Goal: Information Seeking & Learning: Learn about a topic

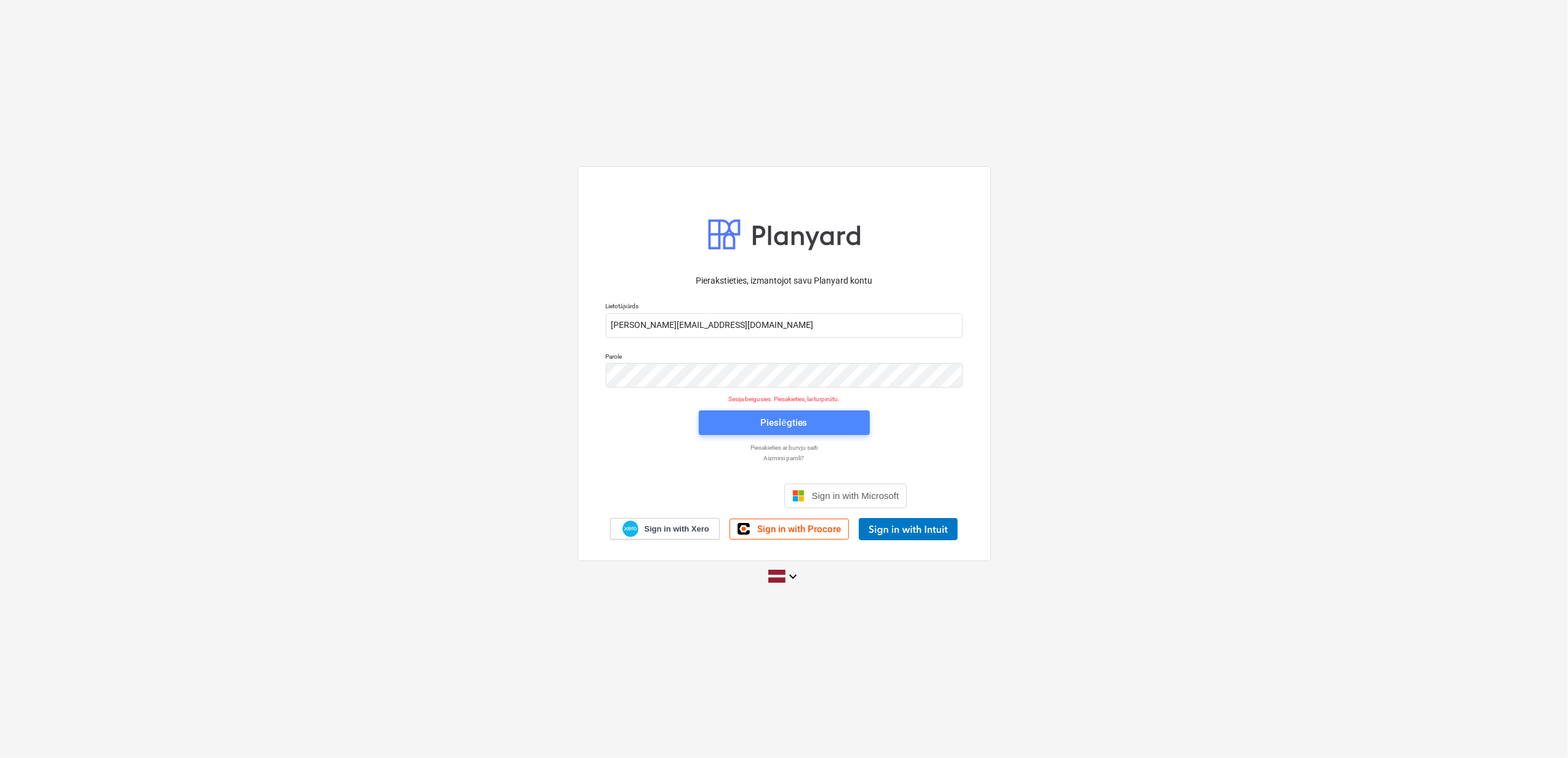
click at [768, 419] on div "Pieslēgties" at bounding box center [784, 422] width 47 height 16
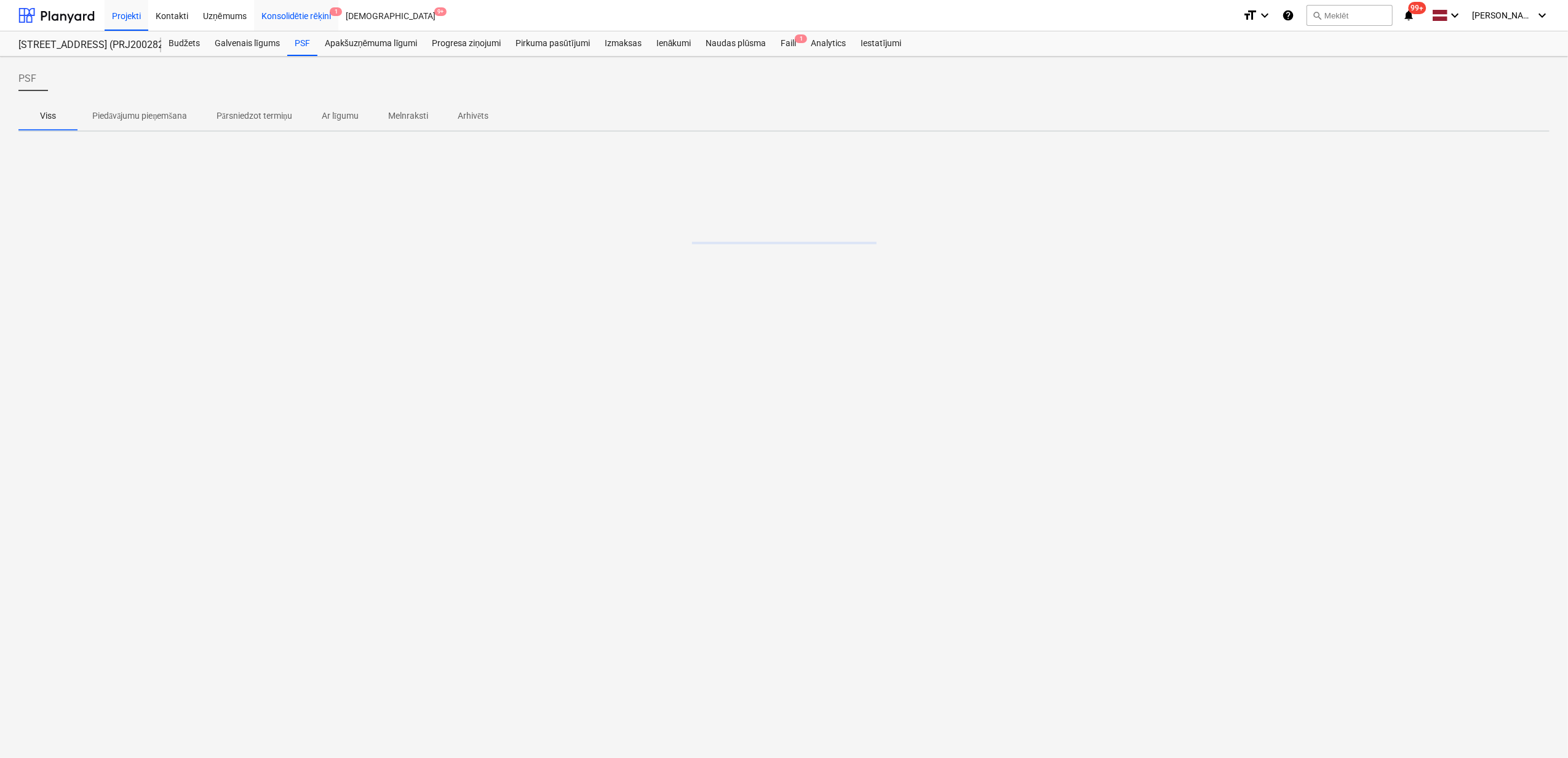
click at [303, 12] on div "Konsolidētie rēķini 1" at bounding box center [297, 15] width 85 height 31
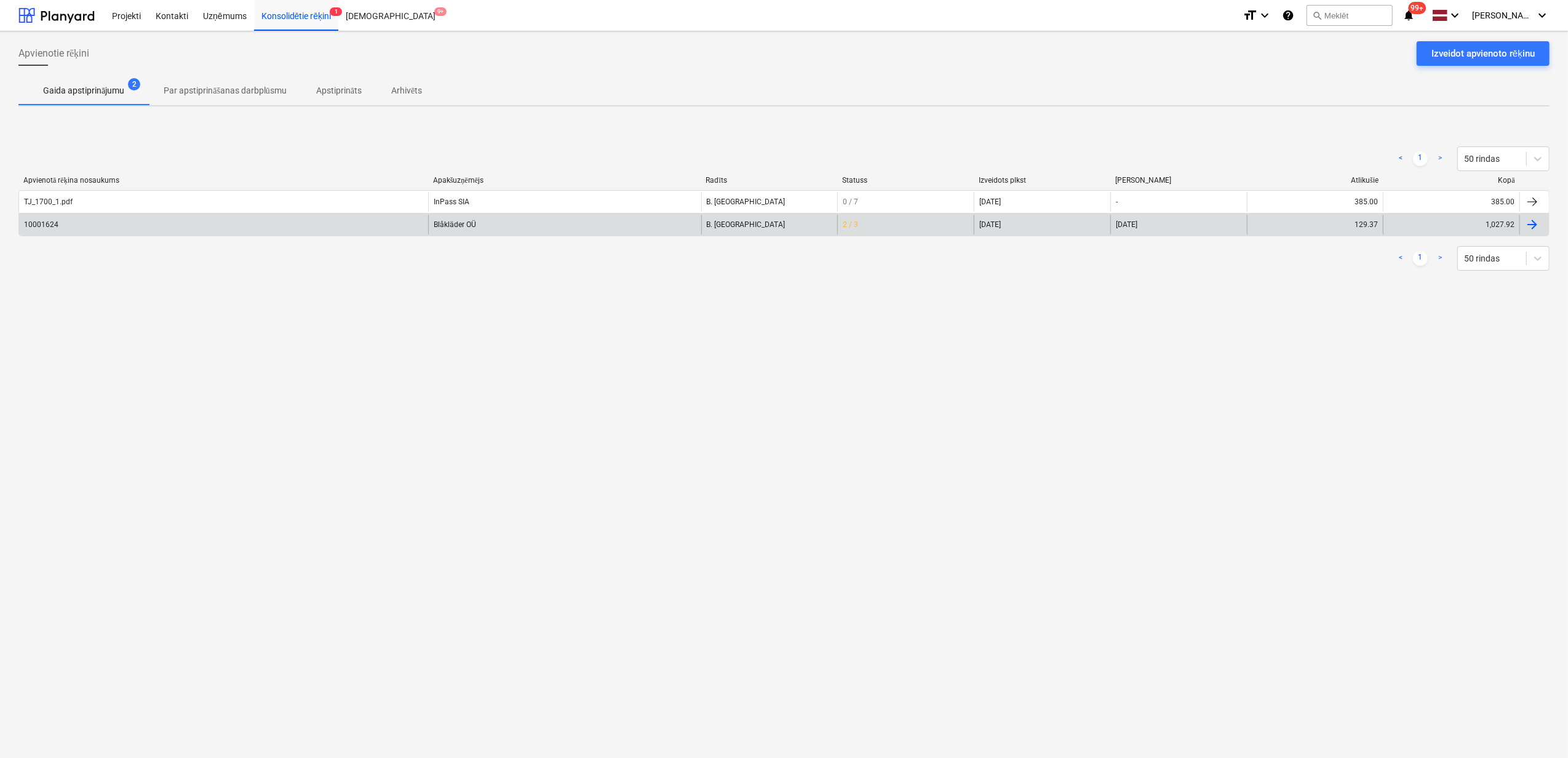
click at [249, 232] on div "10001624" at bounding box center [224, 224] width 409 height 19
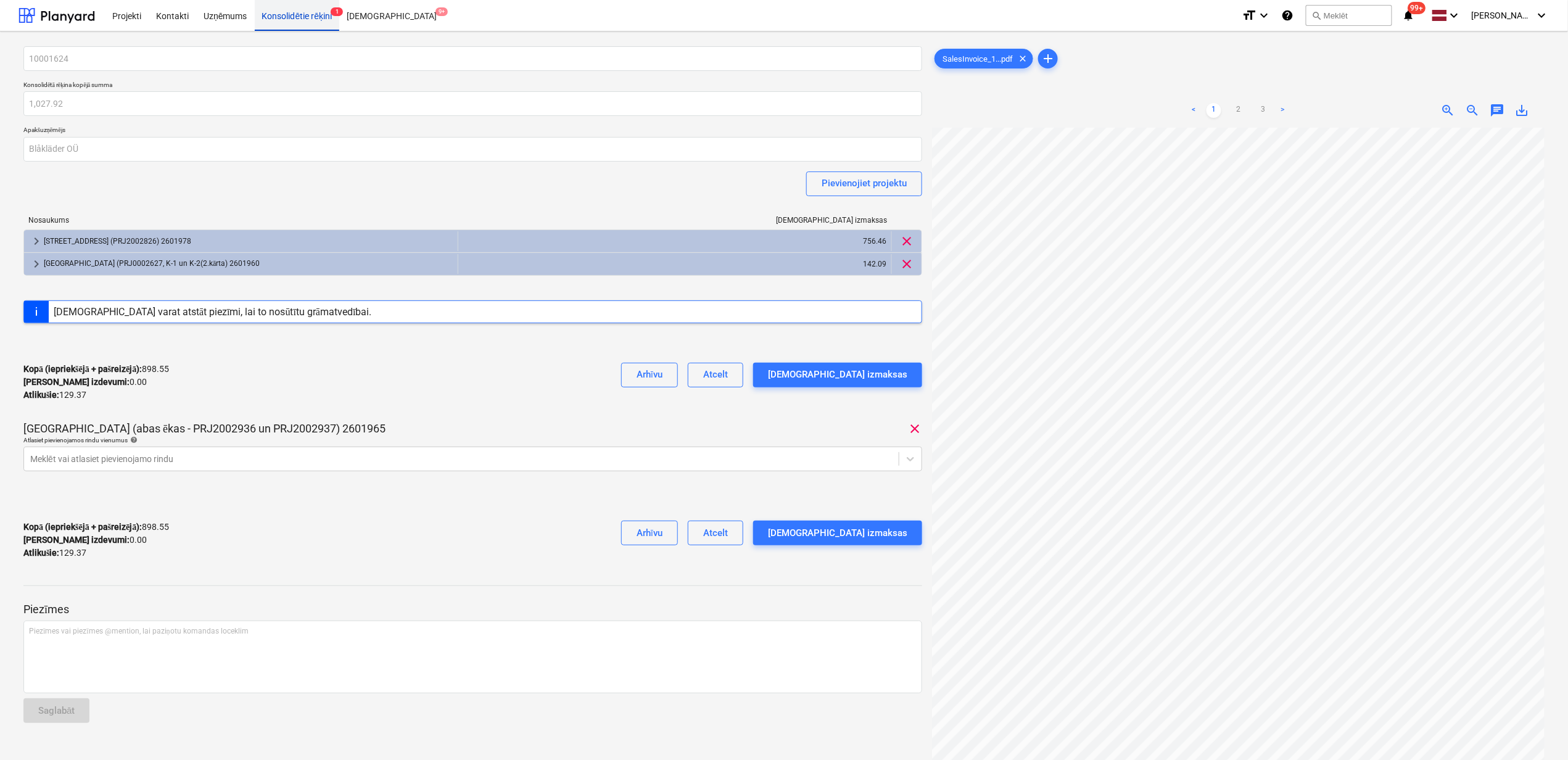
click at [304, 6] on div "Konsolidētie rēķini 1" at bounding box center [297, 15] width 85 height 32
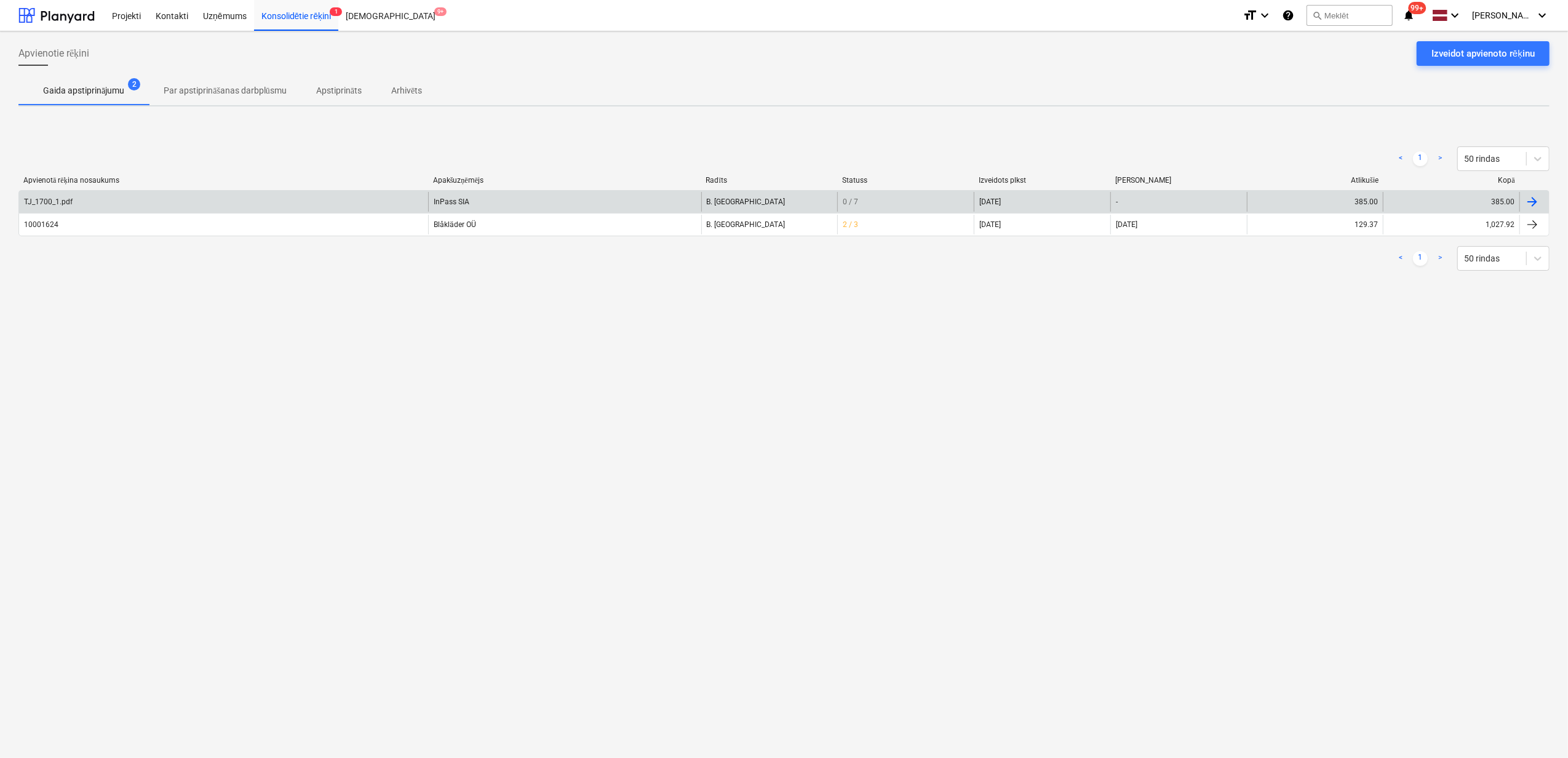
click at [270, 205] on div "TJ_1700_1.pdf" at bounding box center [224, 202] width 409 height 19
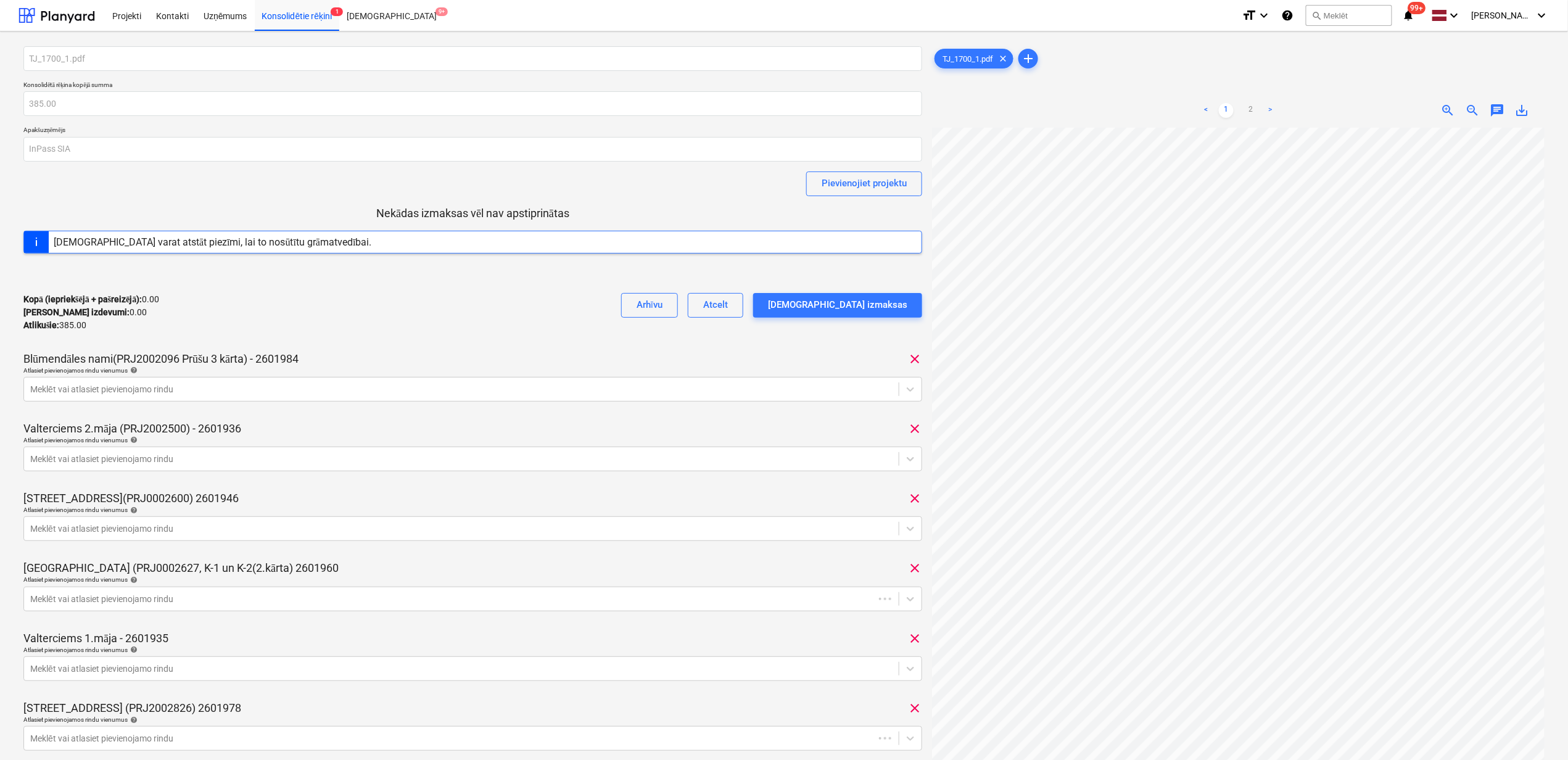
scroll to position [82, 0]
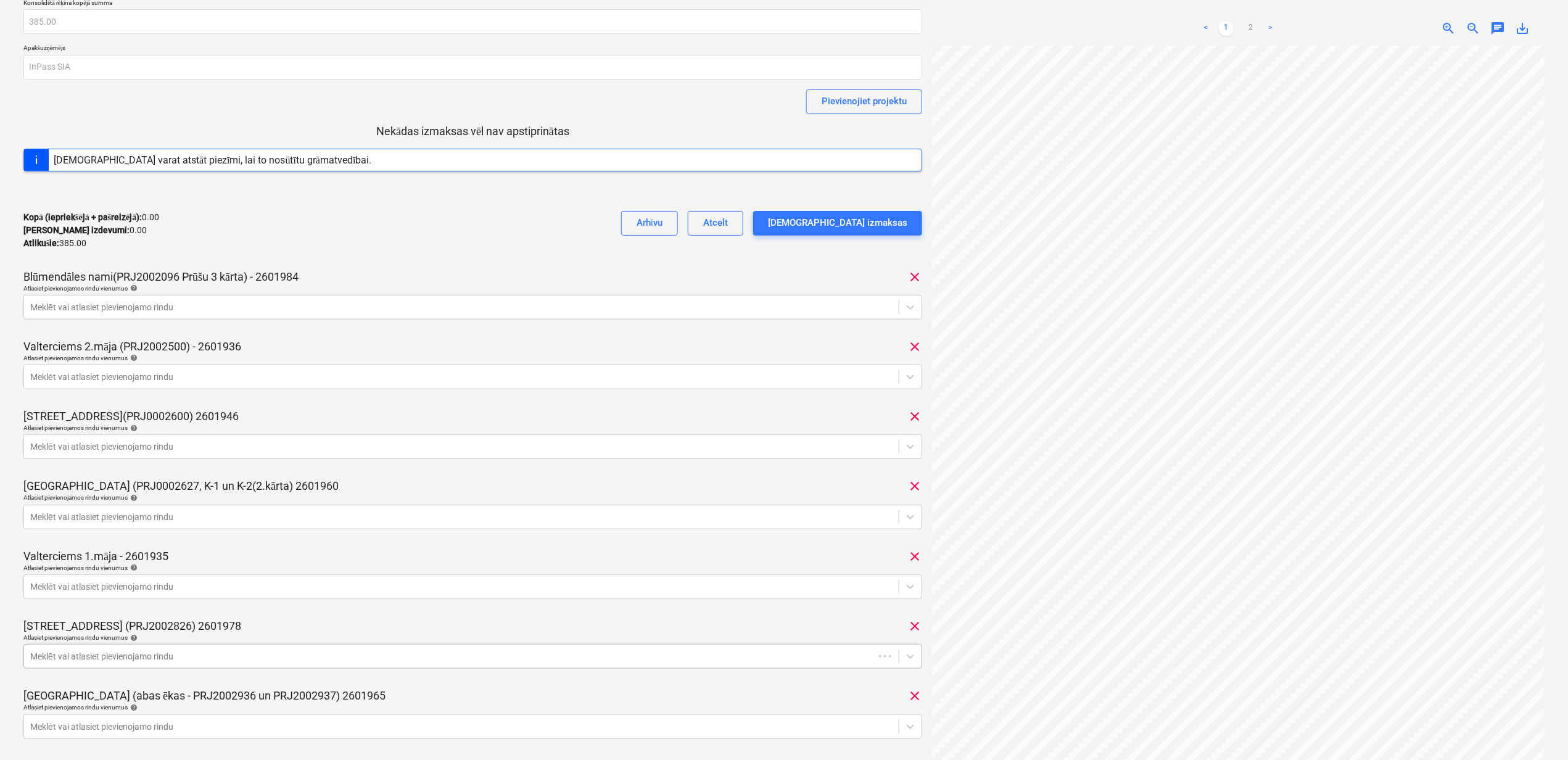
click at [462, 650] on body "Projekti Kontakti Uzņēmums Konsolidētie rēķini 1 Iesūtne 9+ format_size keyboar…" at bounding box center [784, 298] width 1568 height 760
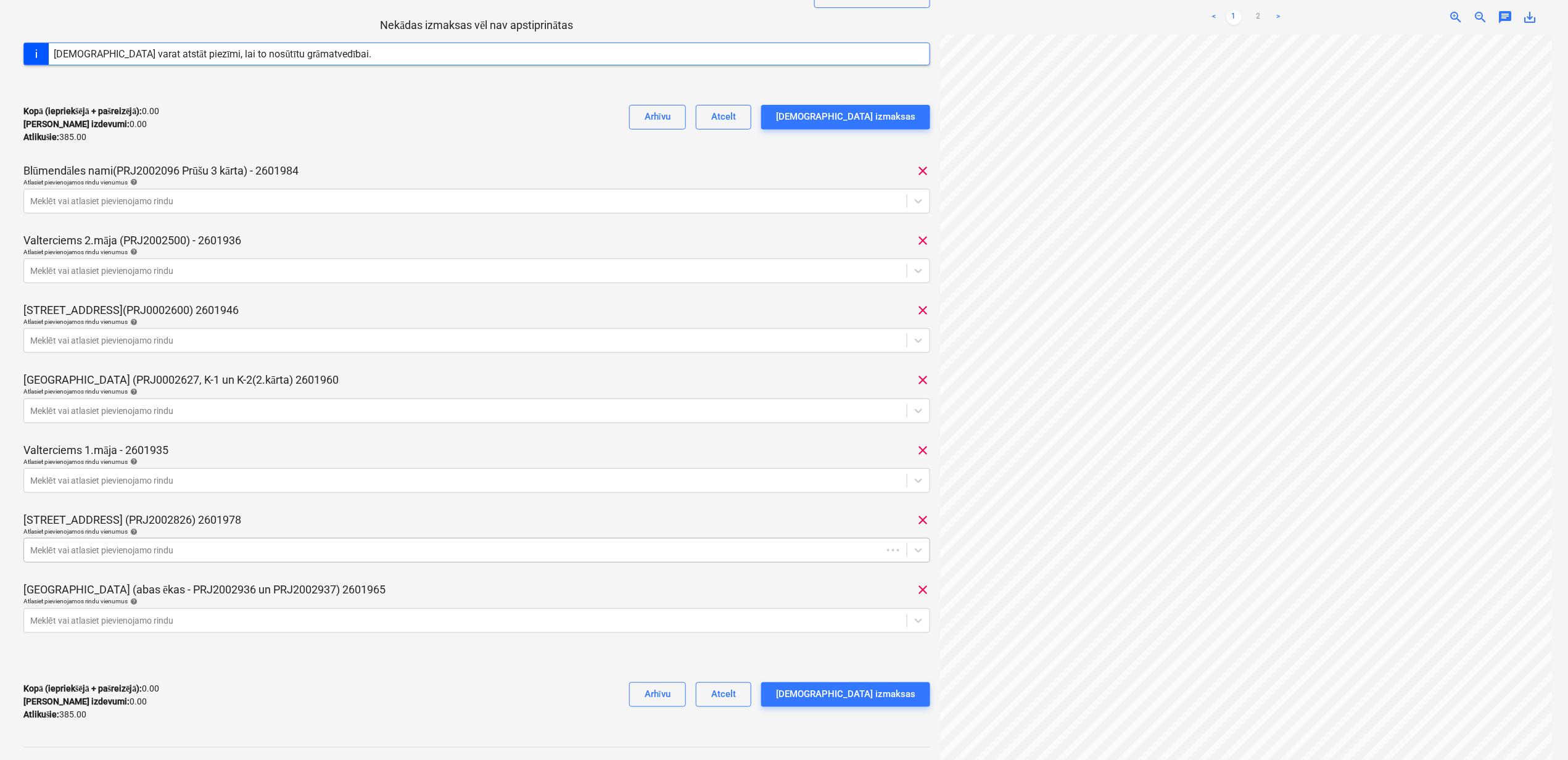
scroll to position [212, 0]
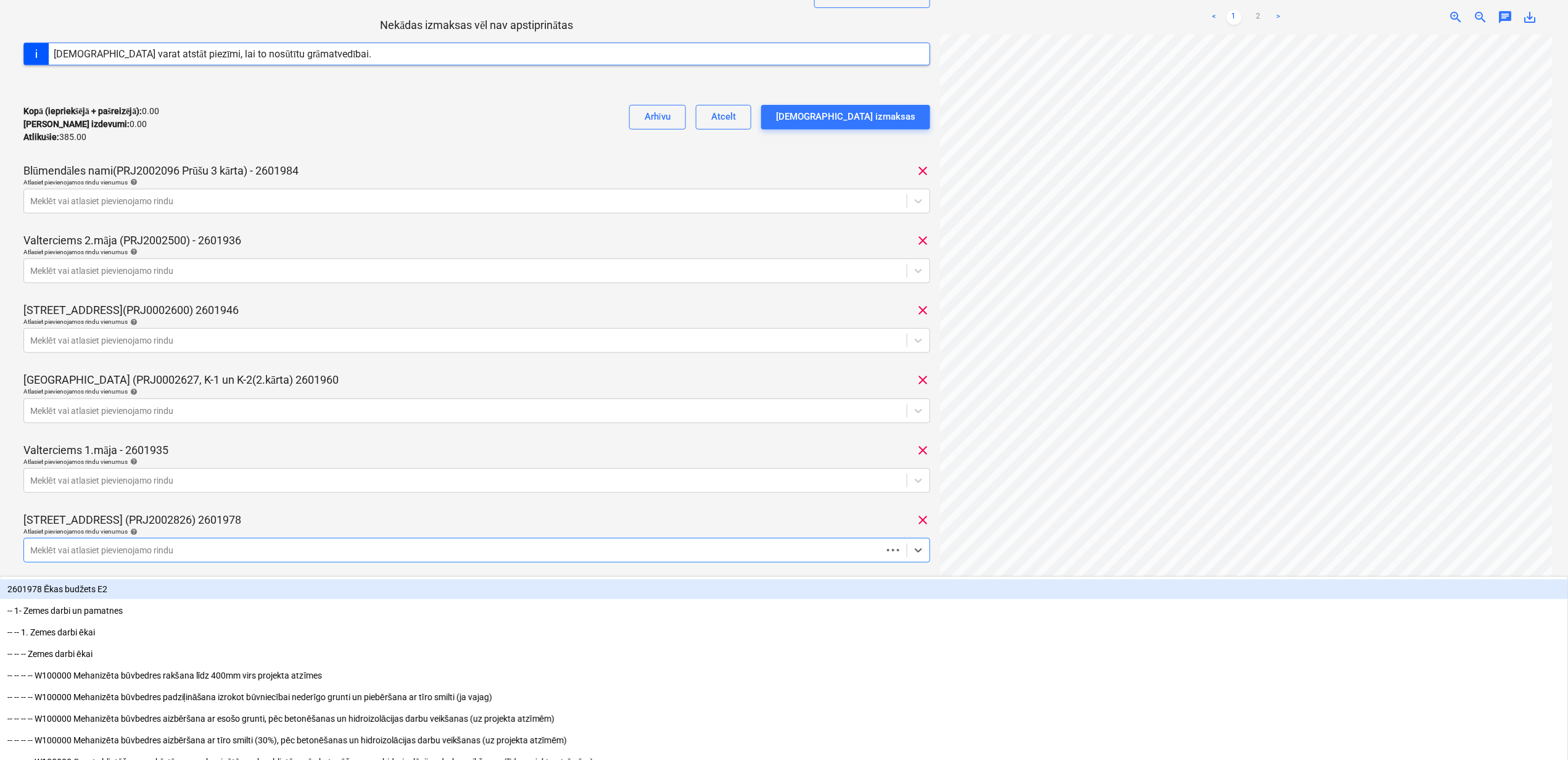
click at [122, 545] on div at bounding box center [453, 550] width 846 height 12
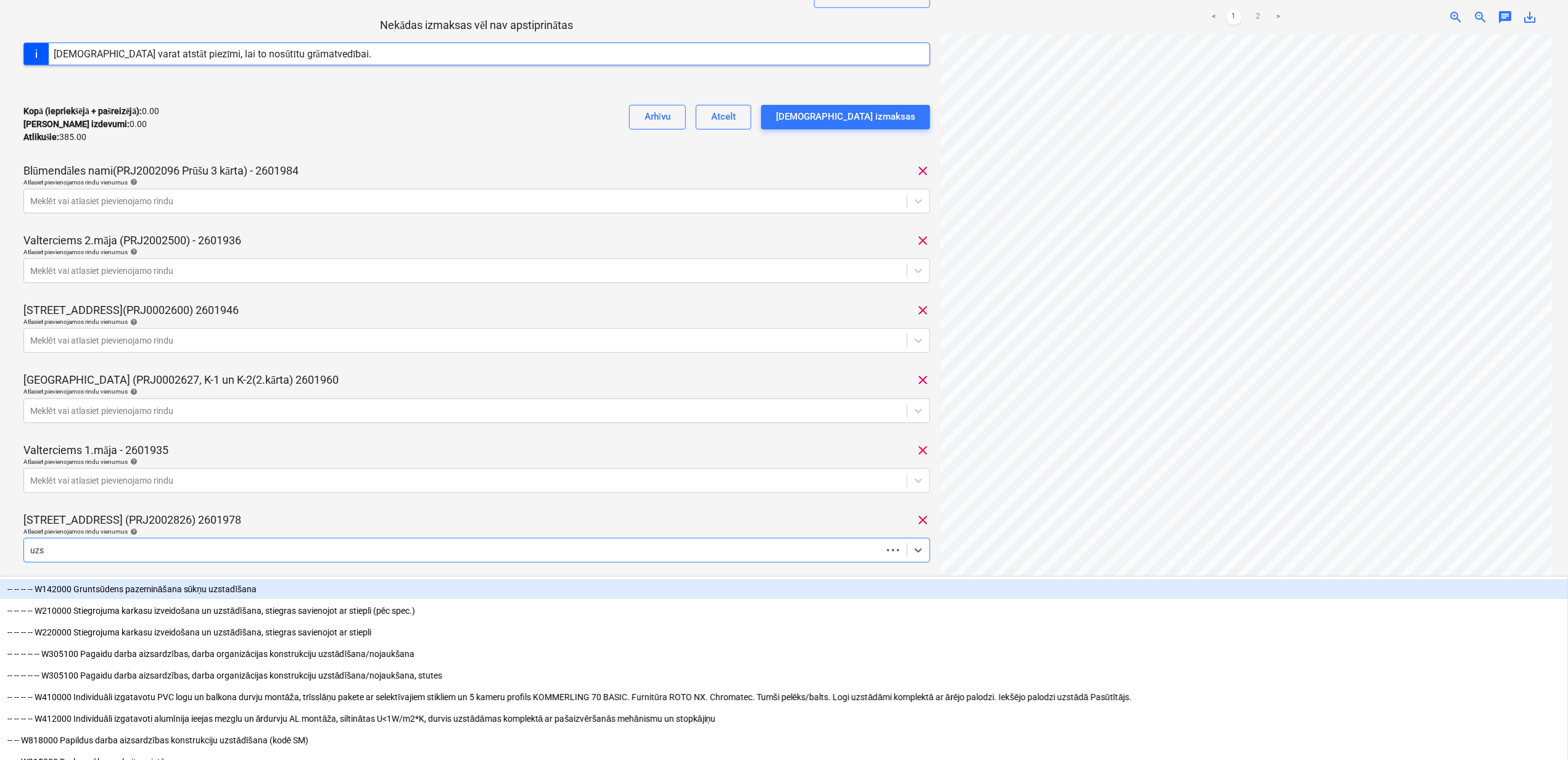
type input "uzsk"
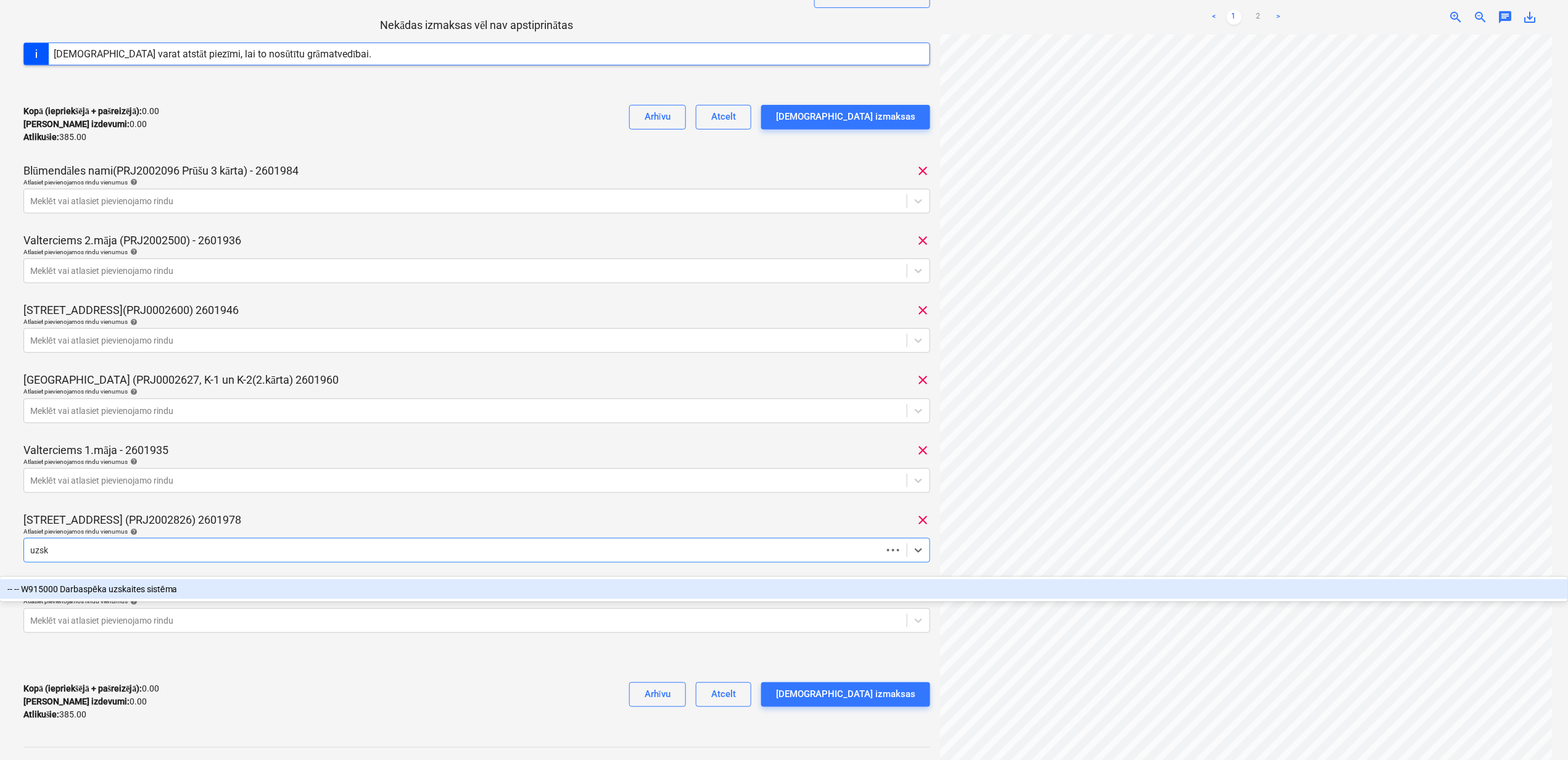
click at [222, 584] on div "-- -- W915000 Darbaspēka uzskaites sistēma" at bounding box center [784, 589] width 1568 height 19
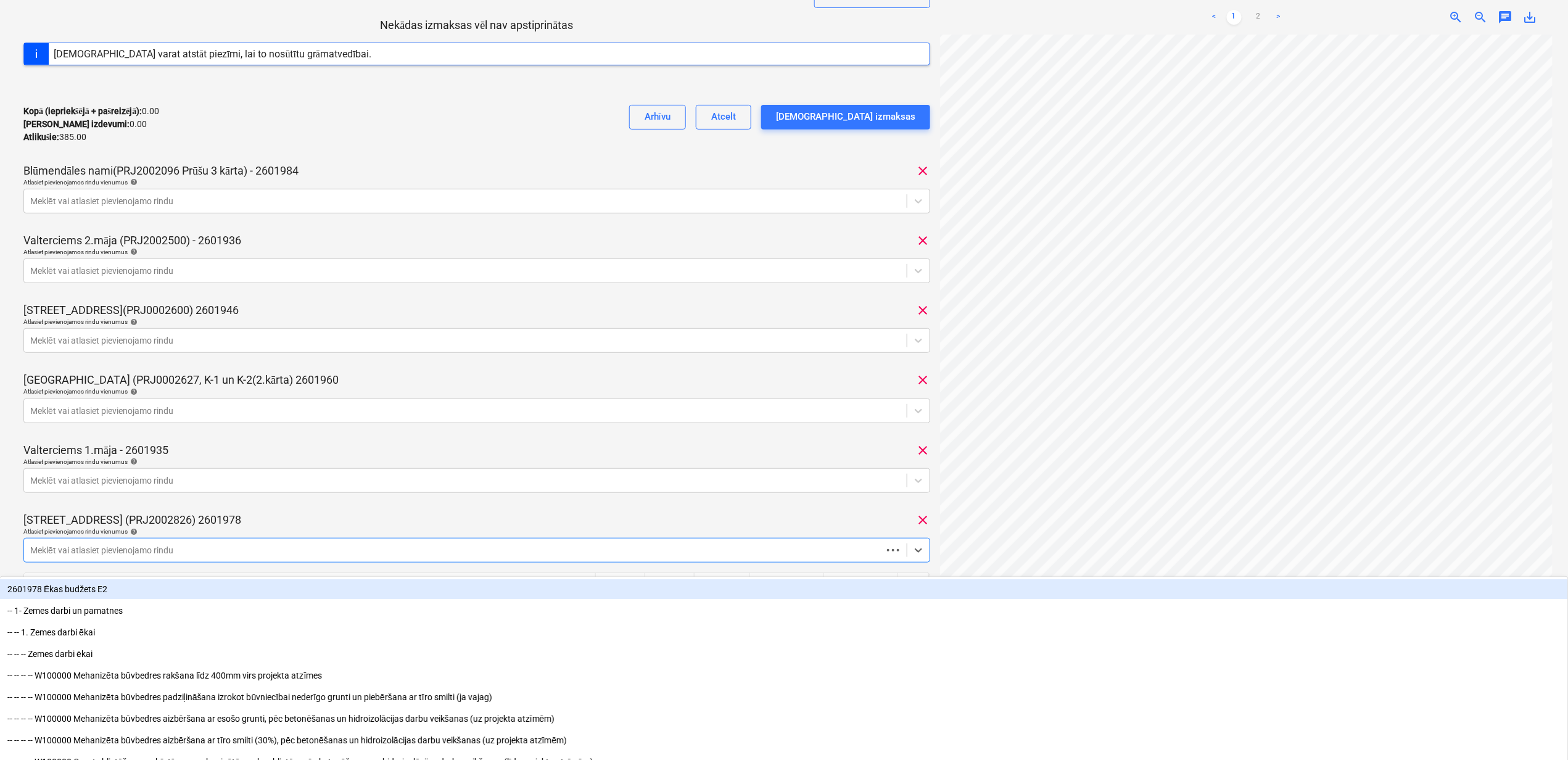
click at [410, 528] on div "Atlasiet pievienojamos rindu [DEMOGRAPHIC_DATA] help" at bounding box center [476, 531] width 906 height 8
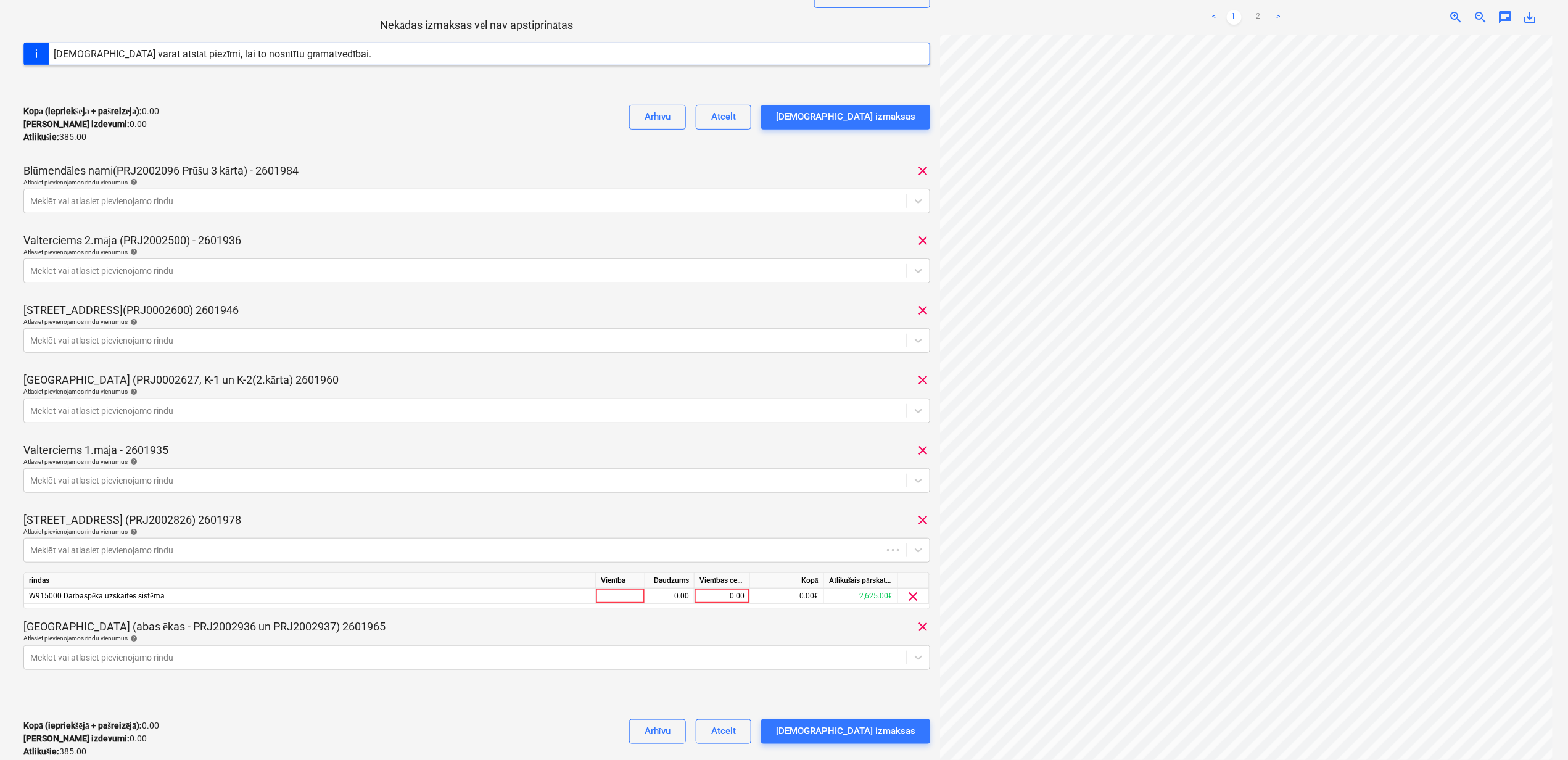
click at [723, 588] on div "Vienības cena" at bounding box center [723, 580] width 56 height 16
click at [712, 597] on div "0.00" at bounding box center [722, 596] width 45 height 16
type input "55"
click at [746, 622] on div "[GEOGRAPHIC_DATA] (abas ēkas - PRJ2002936 un PRJ2002937) 2601965 clear" at bounding box center [476, 627] width 906 height 15
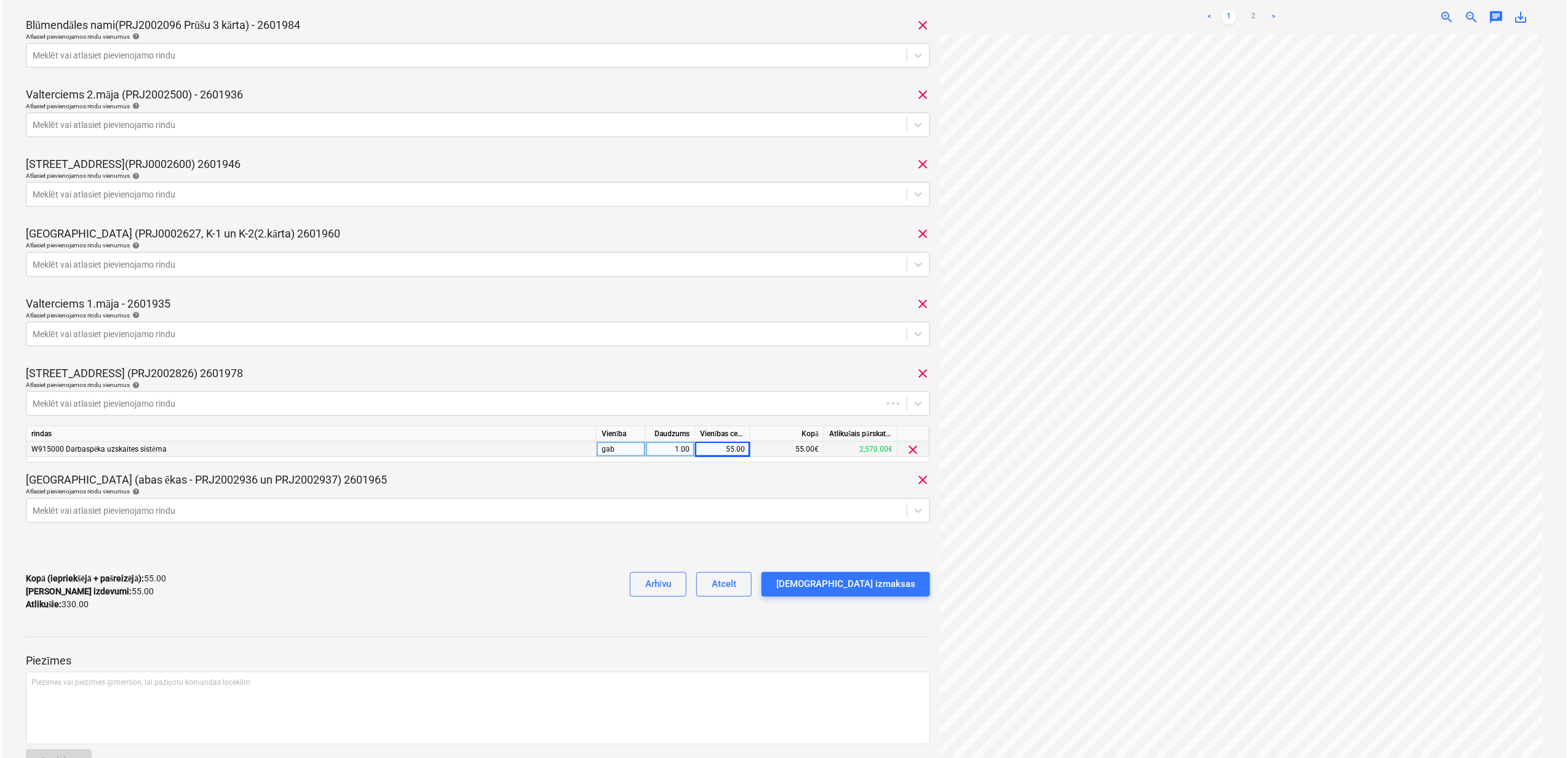
scroll to position [352, 0]
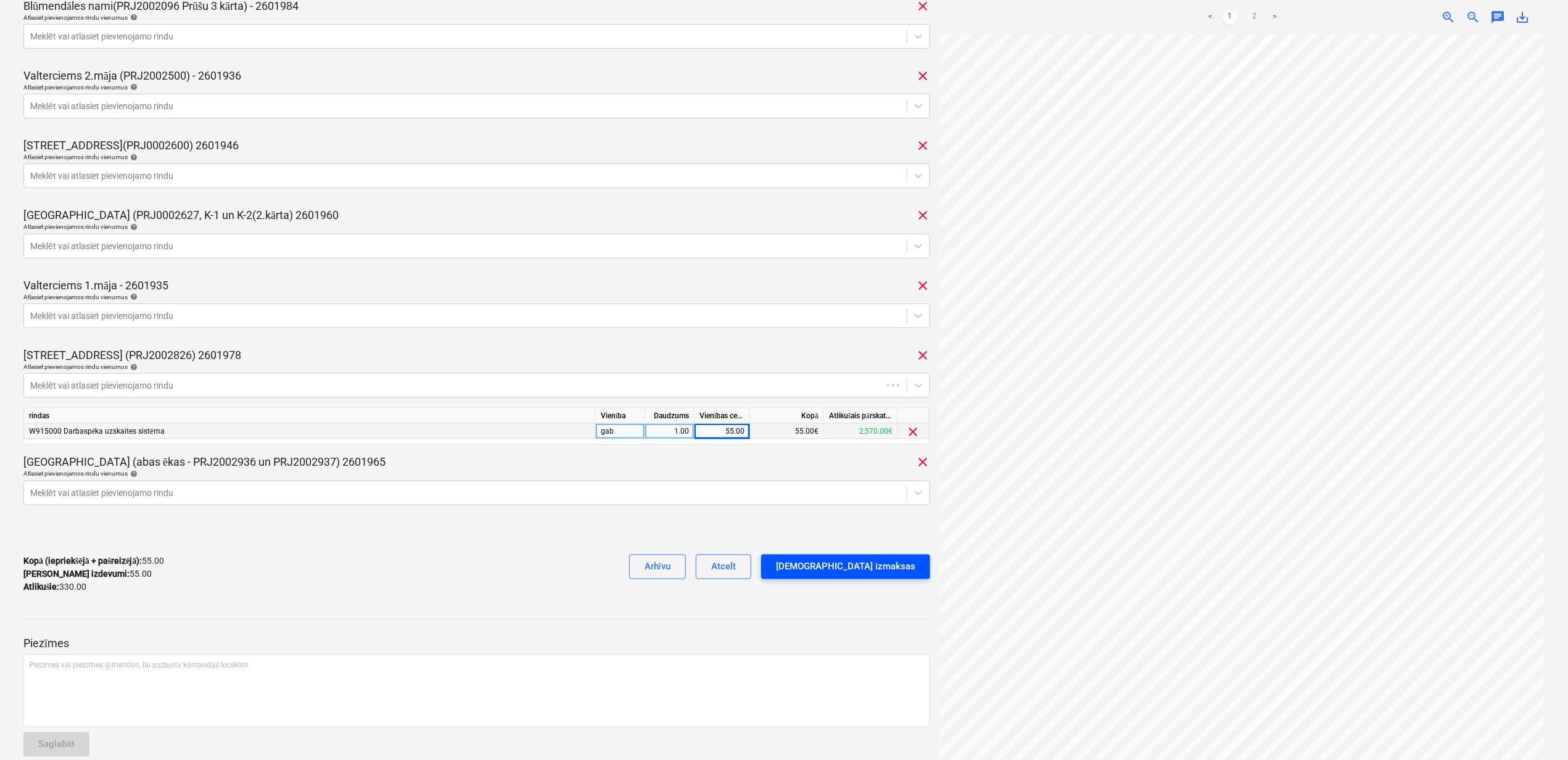
click at [862, 565] on div "[DEMOGRAPHIC_DATA] izmaksas" at bounding box center [845, 565] width 139 height 16
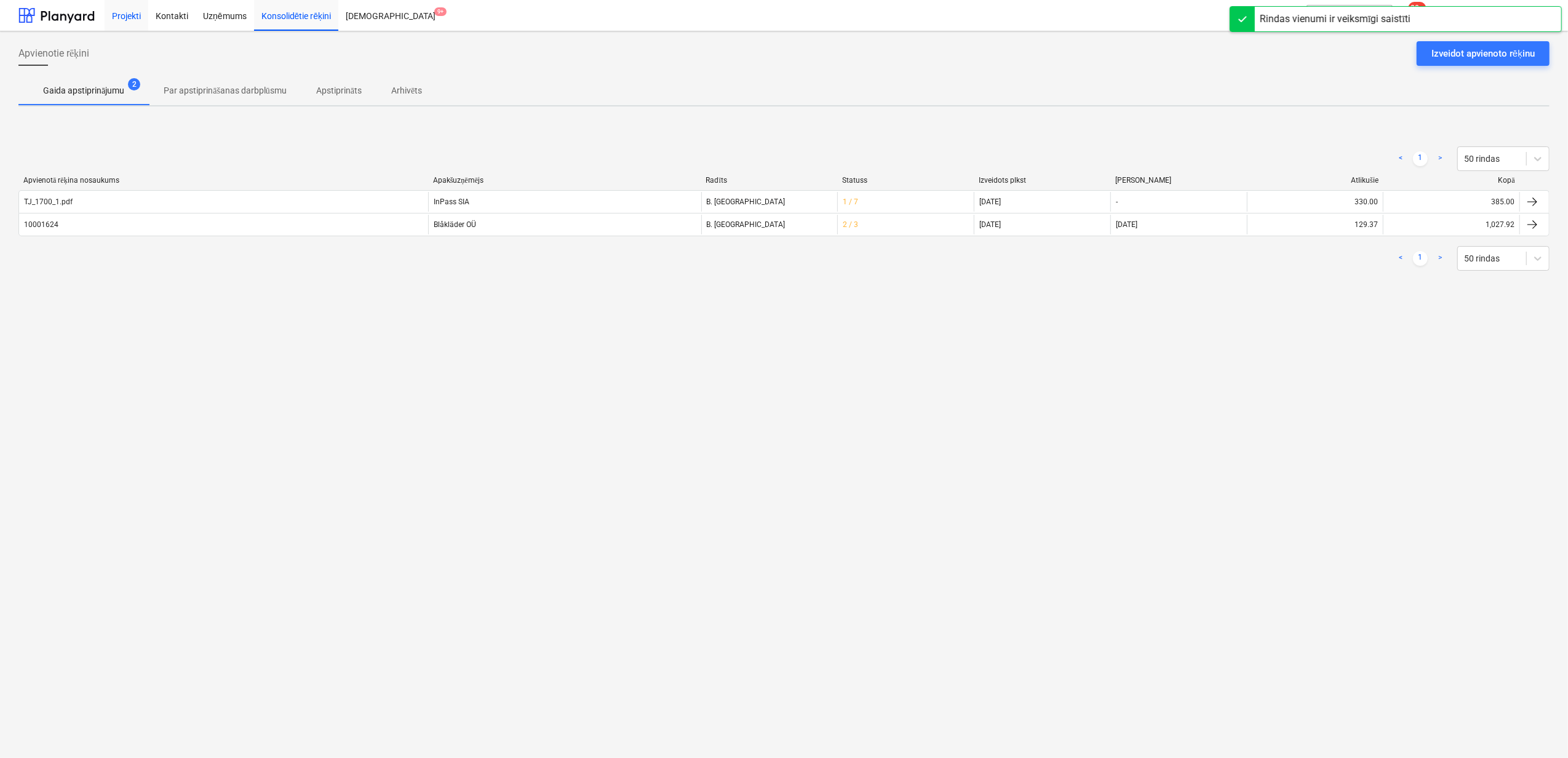
click at [121, 16] on div "Projekti" at bounding box center [126, 15] width 43 height 31
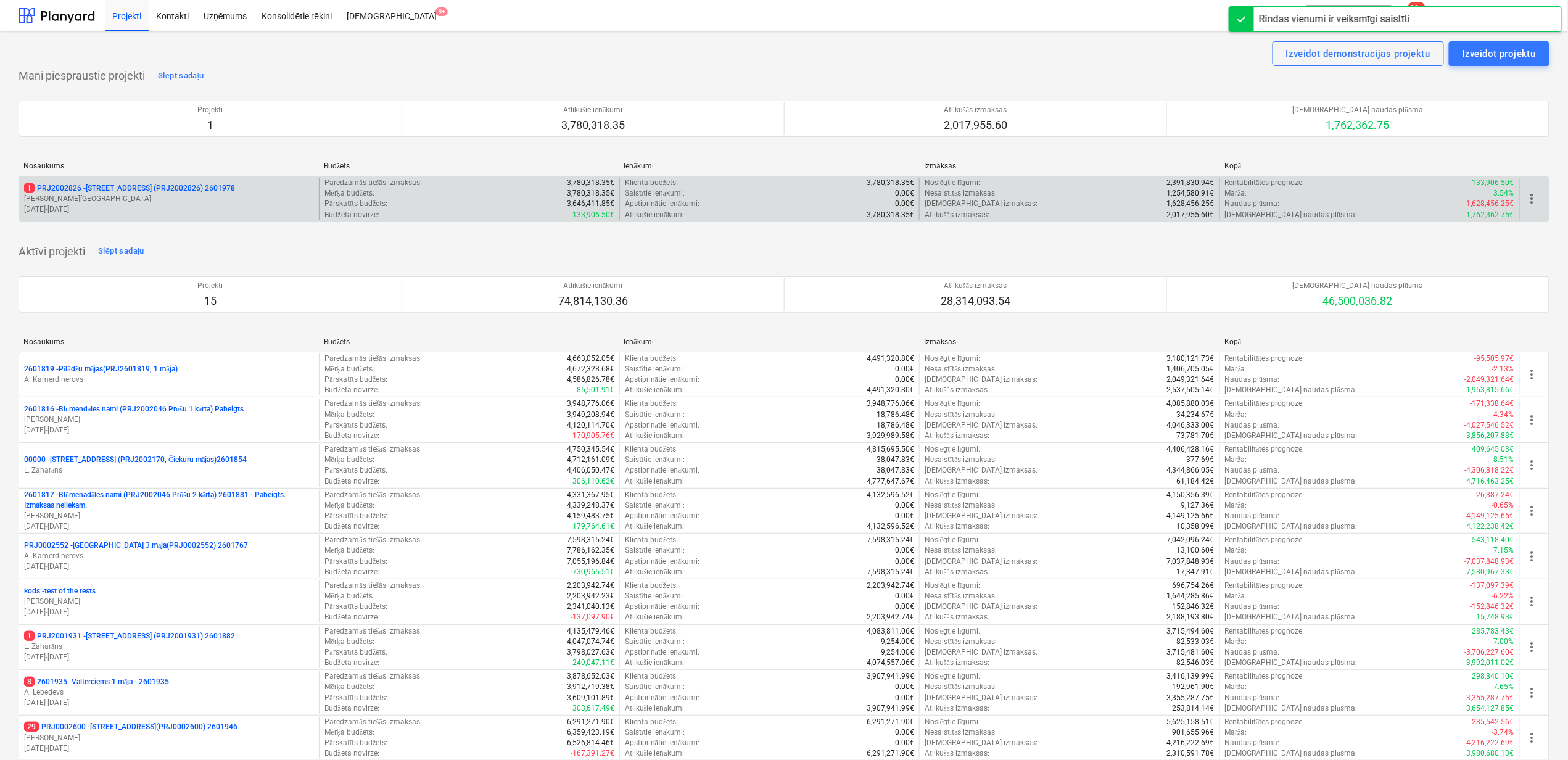
click at [93, 180] on div "1 PRJ2002826 - [STREET_ADDRESS] (PRJ2002826) 2601978 [PERSON_NAME] [DATE] - [DA…" at bounding box center [170, 199] width 300 height 43
click at [141, 191] on p "1 PRJ2002826 - [STREET_ADDRESS] (PRJ2002826) 2601978" at bounding box center [130, 188] width 211 height 10
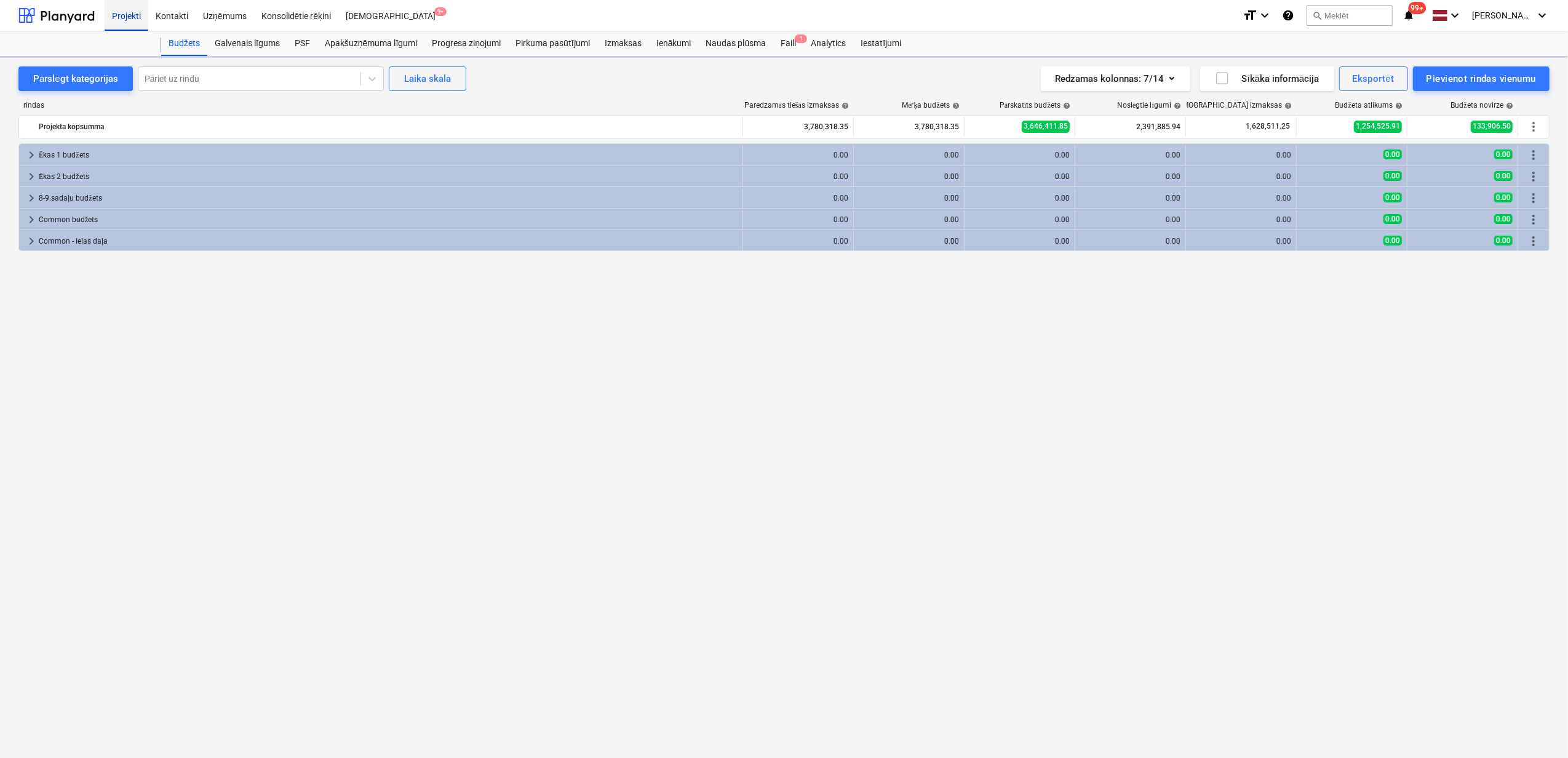
click at [124, 16] on div "Projekti" at bounding box center [126, 15] width 43 height 31
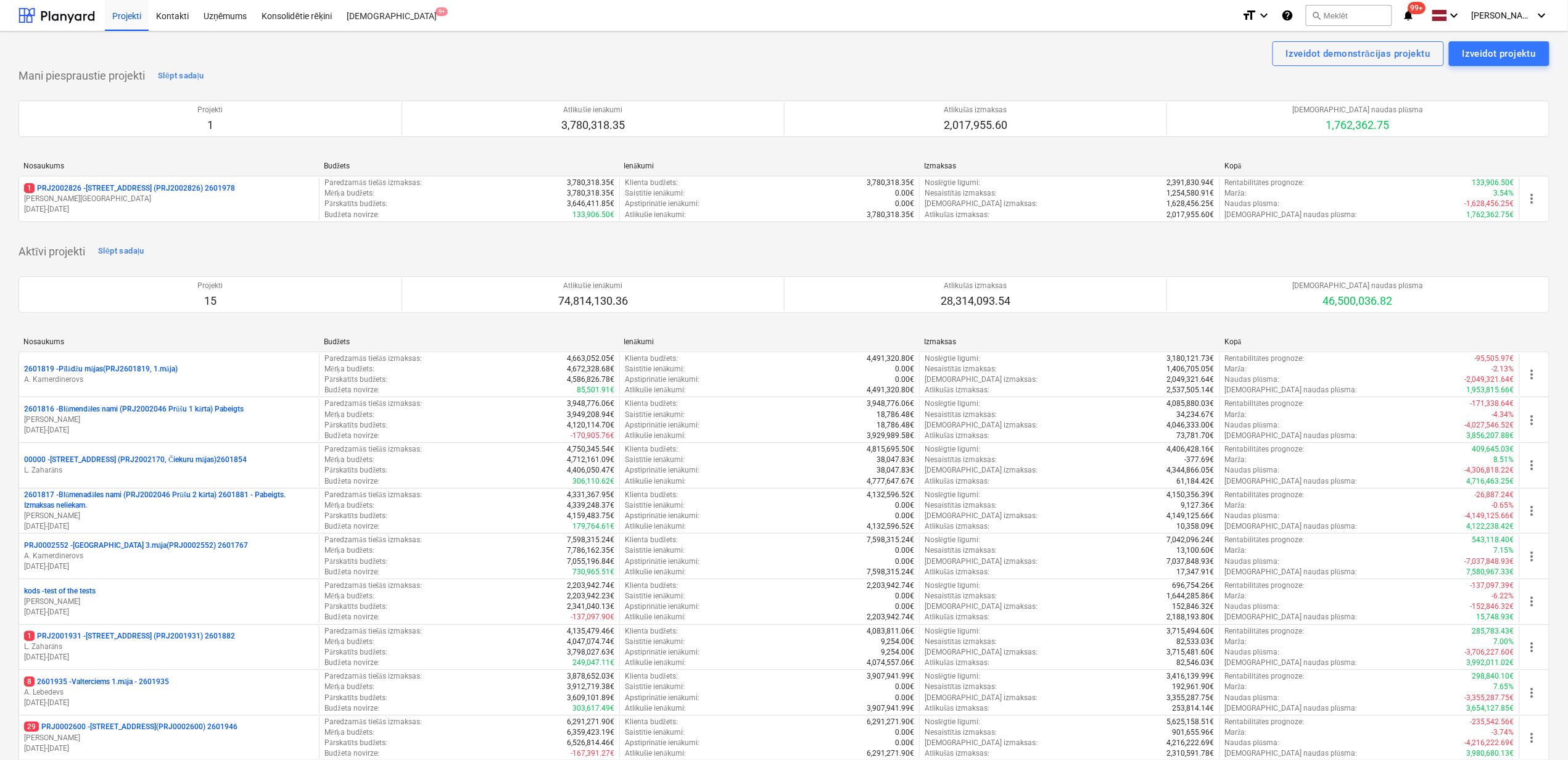
click at [149, 189] on p "1 PRJ2002826 - [STREET_ADDRESS] (PRJ2002826) 2601978" at bounding box center [130, 188] width 211 height 10
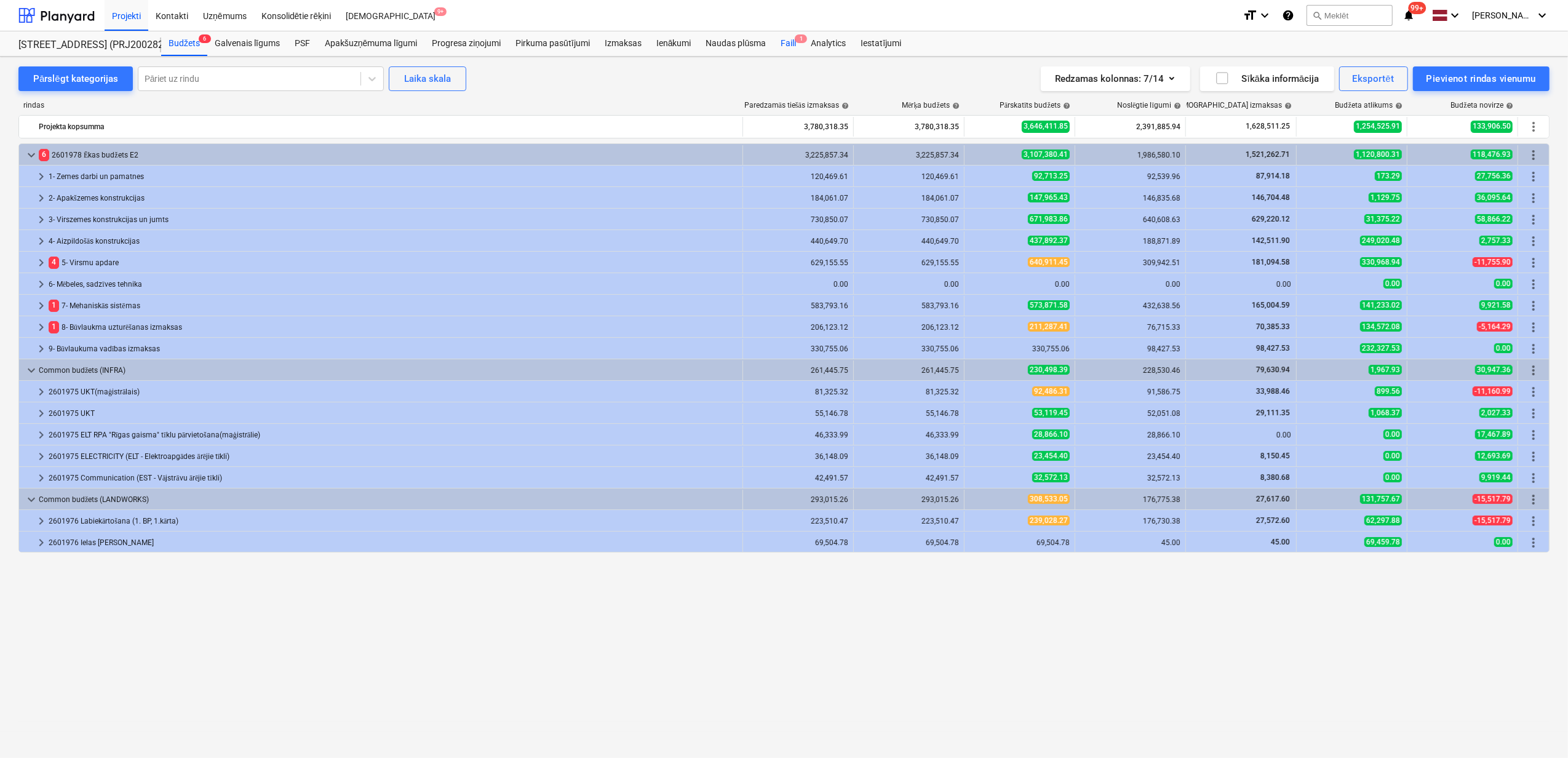
click at [777, 38] on div "Faili 1" at bounding box center [788, 43] width 30 height 25
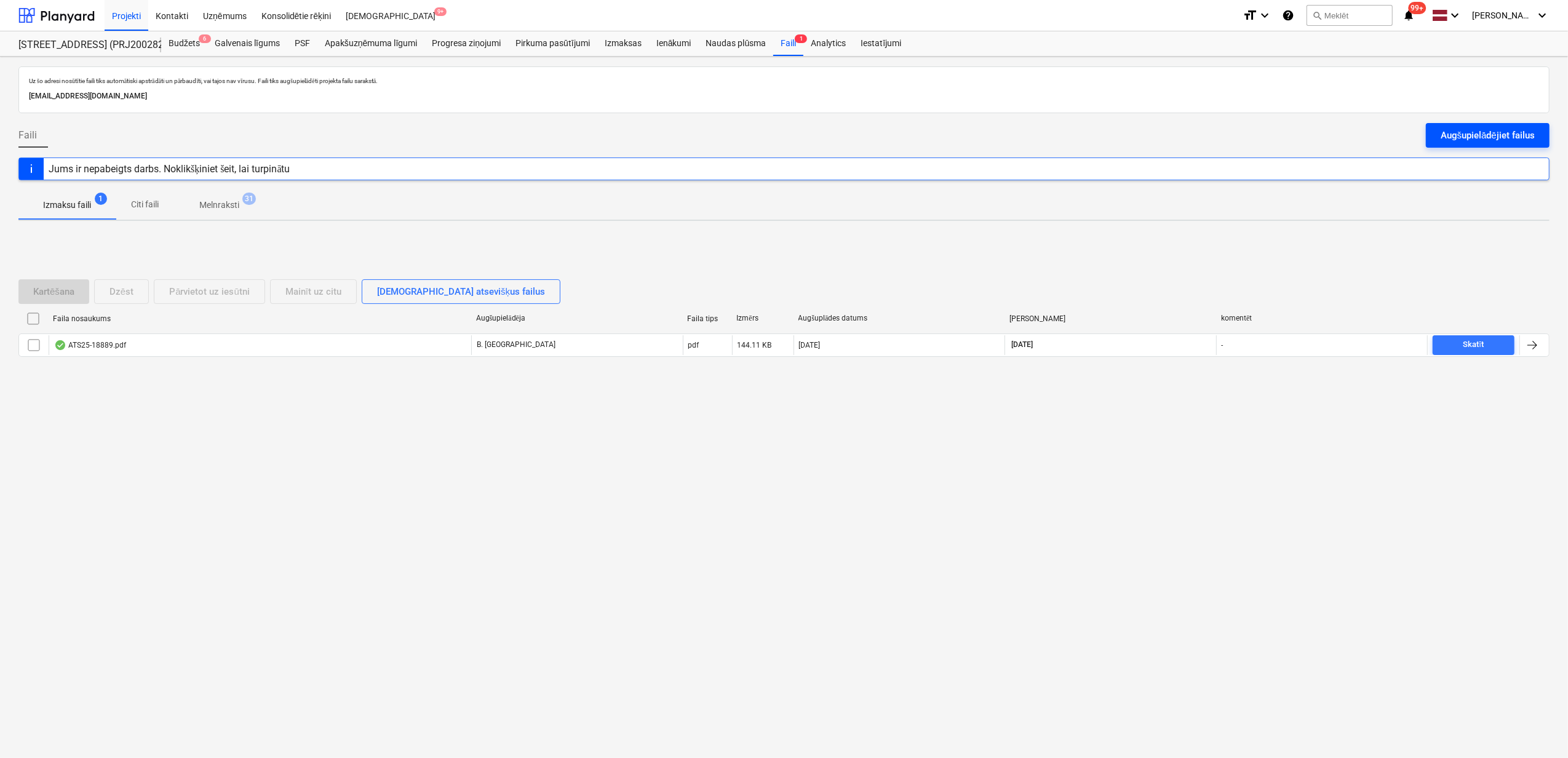
click at [1495, 131] on div "Augšupielādējiet failus" at bounding box center [1488, 135] width 94 height 16
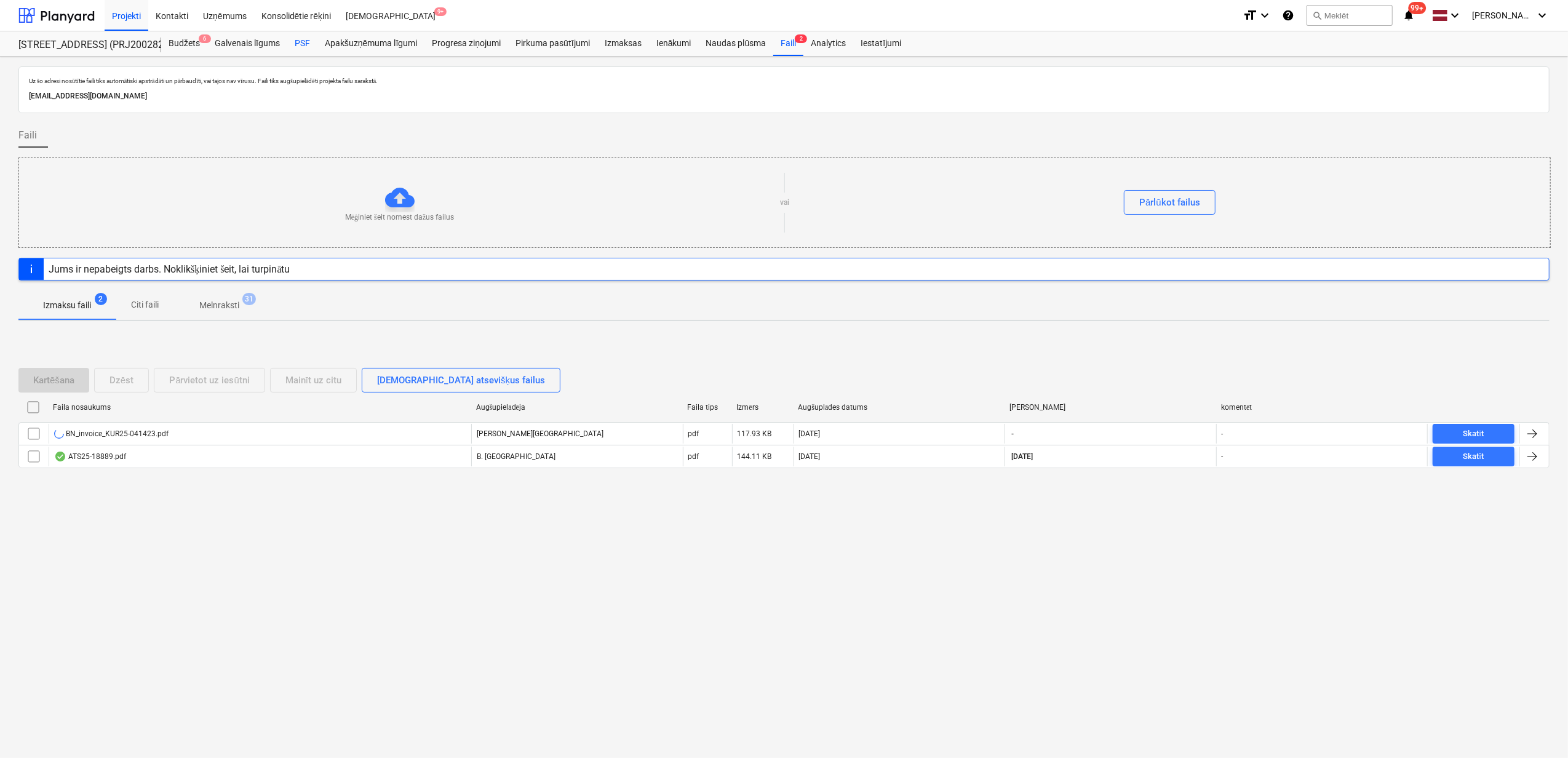
click at [300, 38] on div "PSF" at bounding box center [302, 43] width 30 height 25
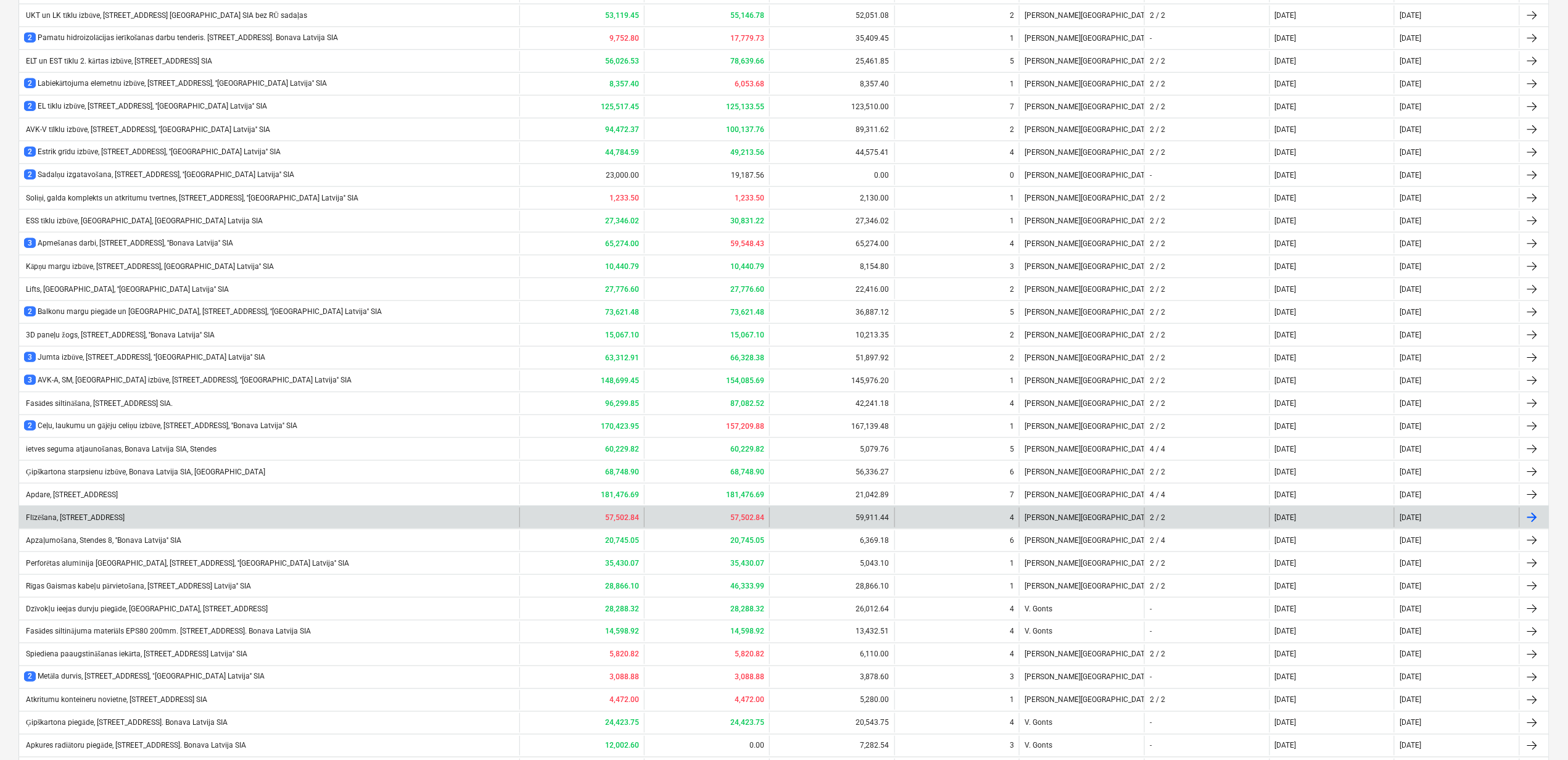
scroll to position [649, 0]
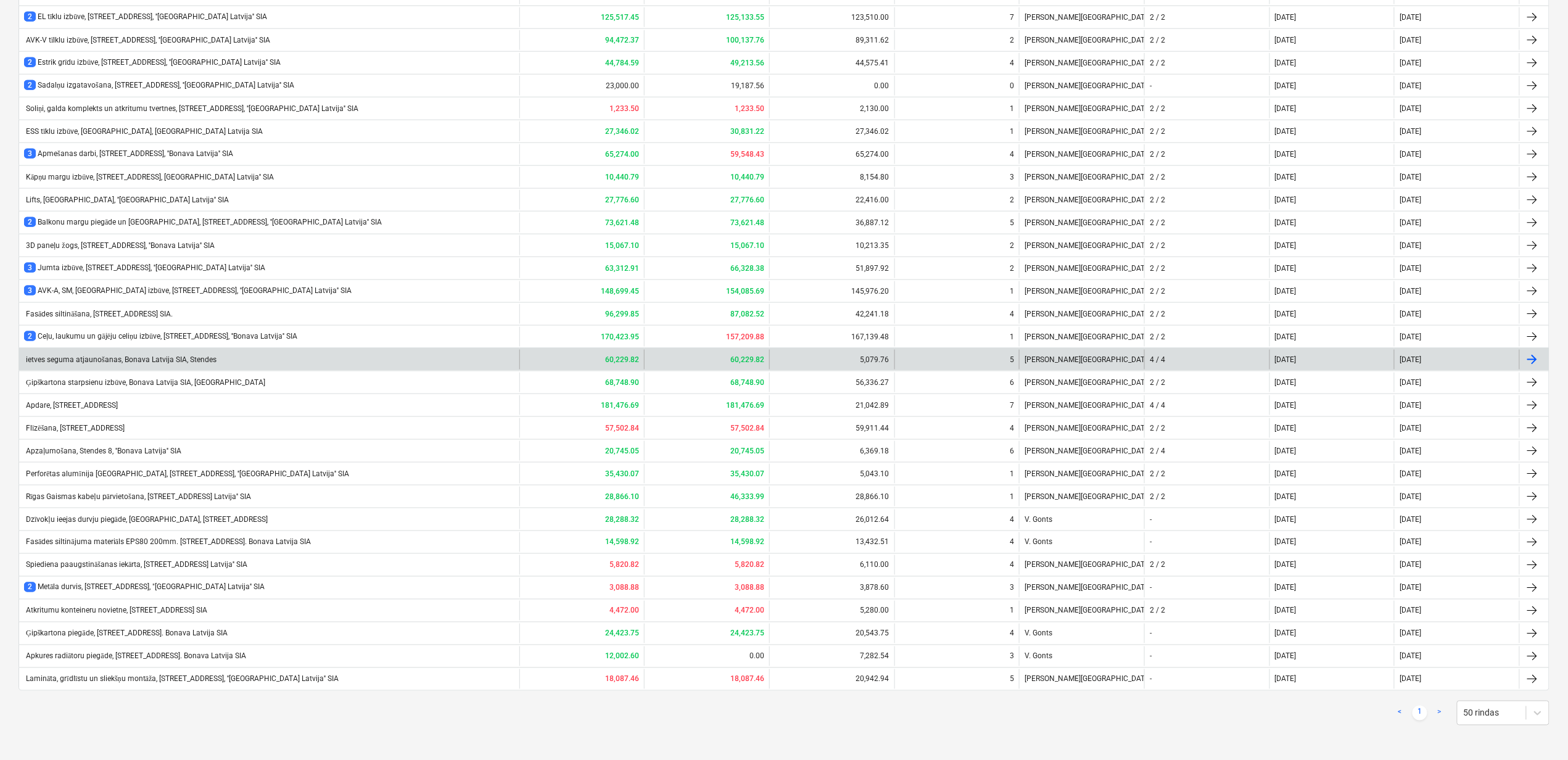
click at [95, 355] on div "ietves seguma atjaunošanas, Bonava Latvija SIA, Stendes" at bounding box center [120, 360] width 193 height 9
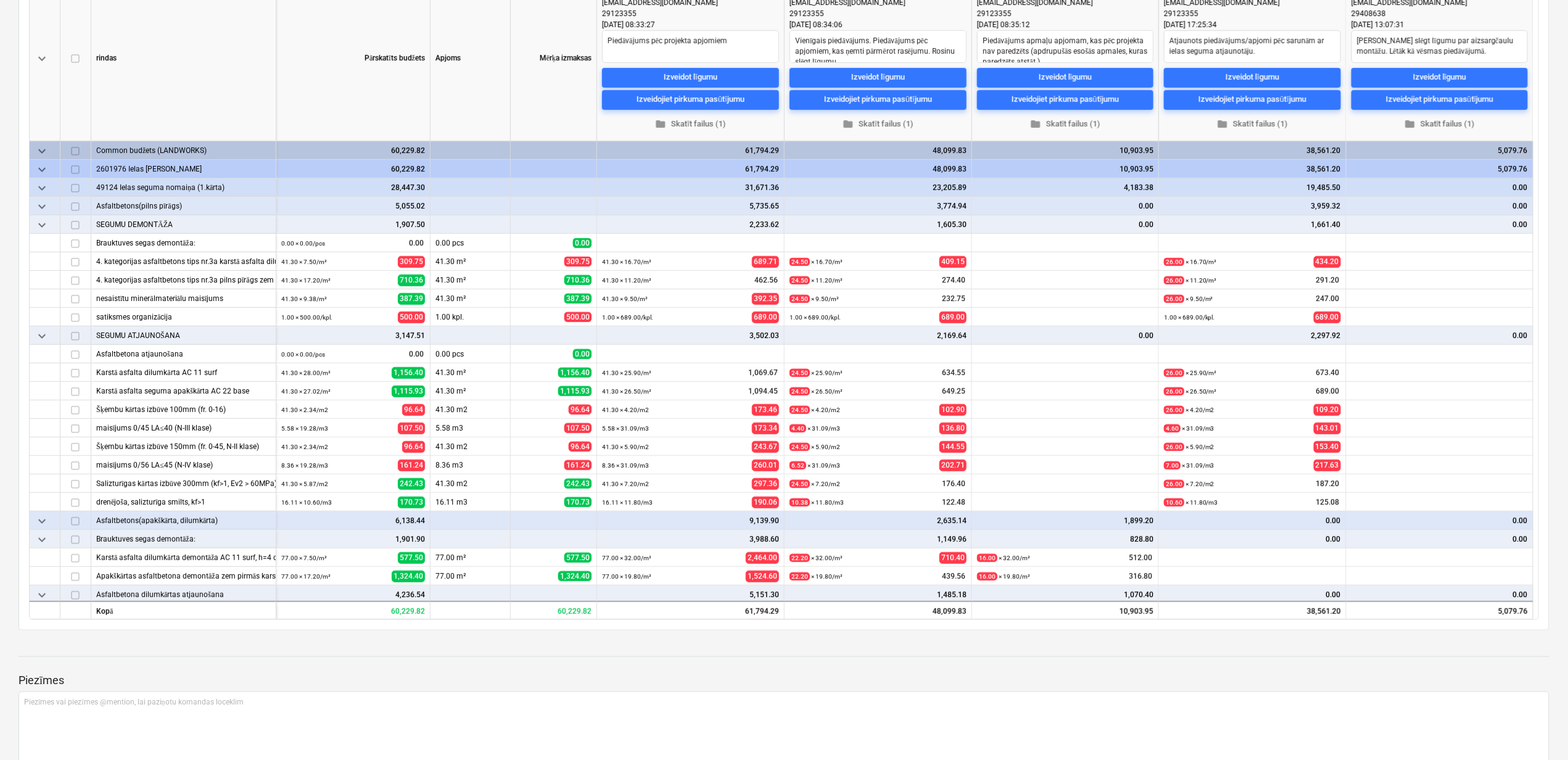
scroll to position [164, 0]
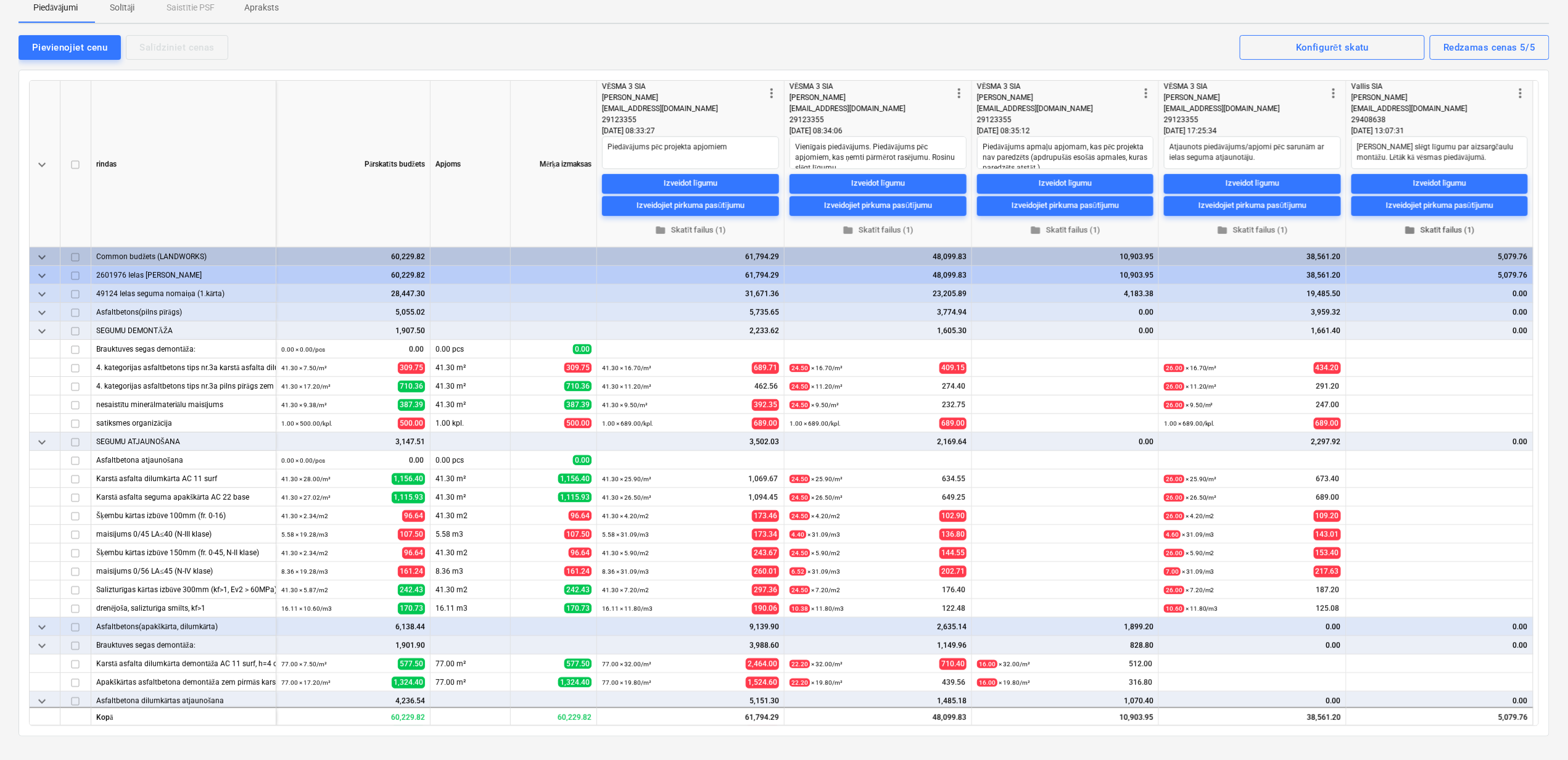
click at [1446, 222] on span "folder Skatīt failus (1)" at bounding box center [1440, 229] width 167 height 14
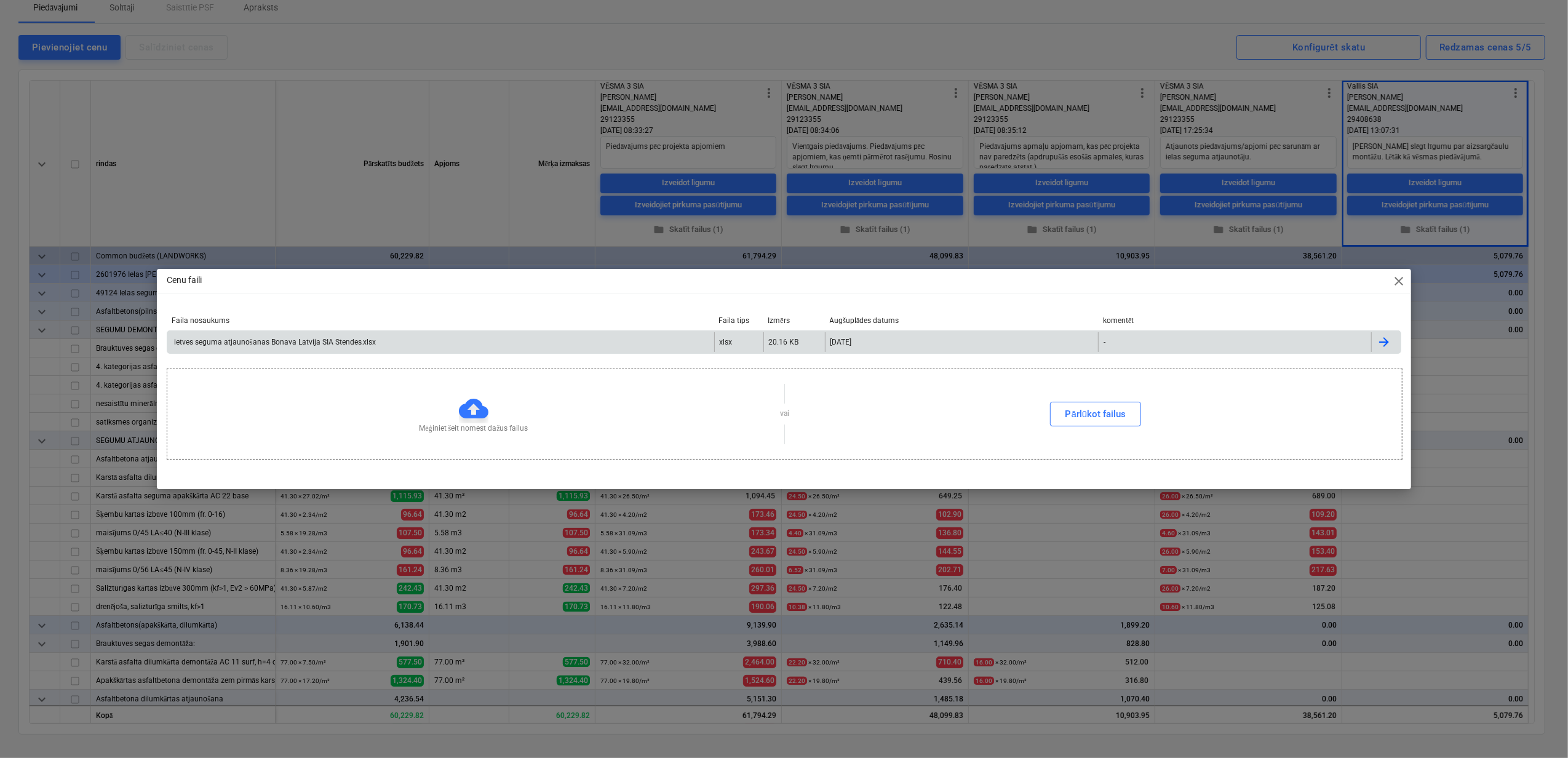
click at [353, 339] on div "ietves seguma atjaunošanas Bonava Latvija SIA Stendes.xlsx" at bounding box center [273, 342] width 204 height 9
click at [1400, 282] on span "close" at bounding box center [1399, 281] width 15 height 15
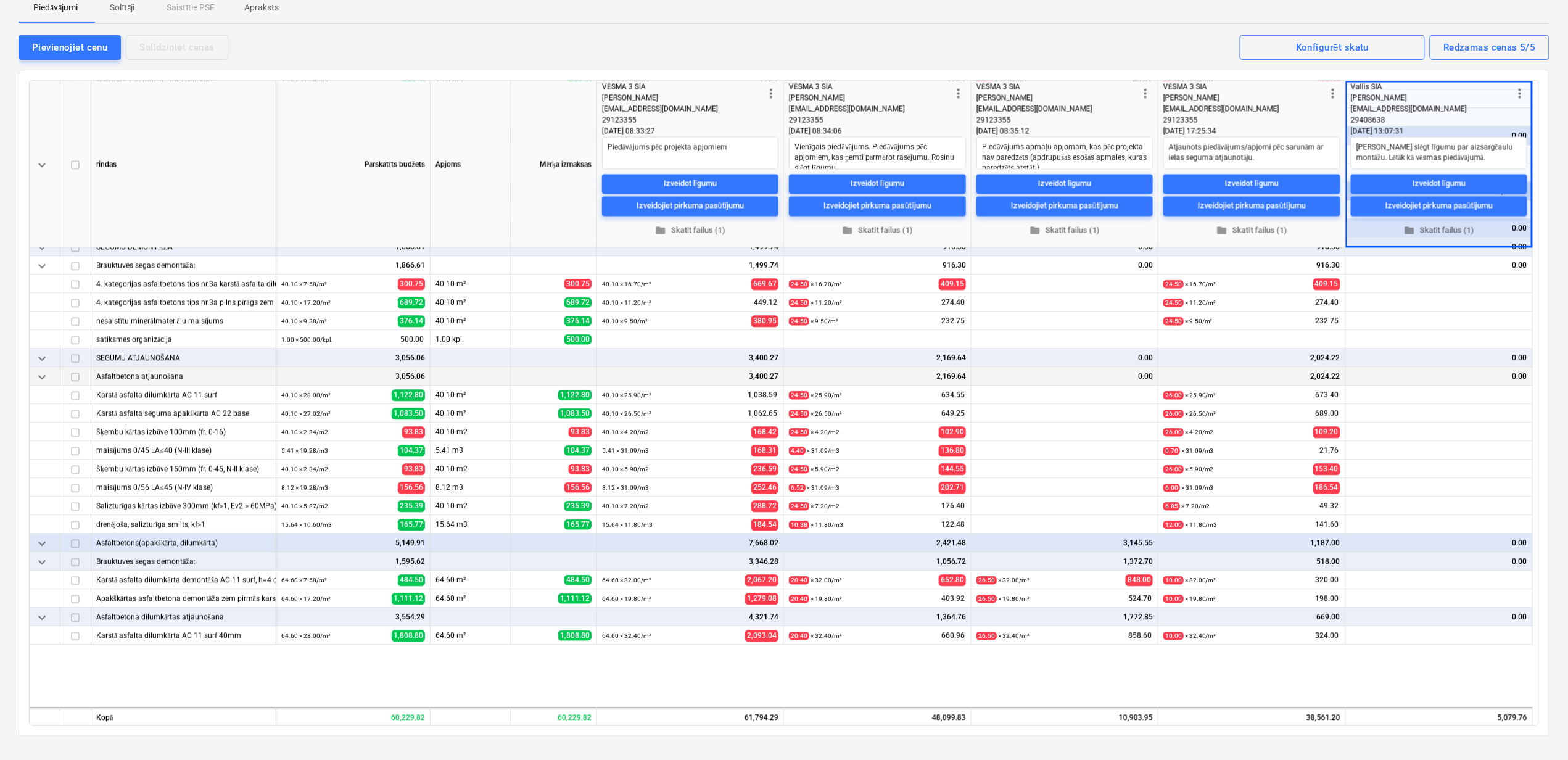
scroll to position [1234, 0]
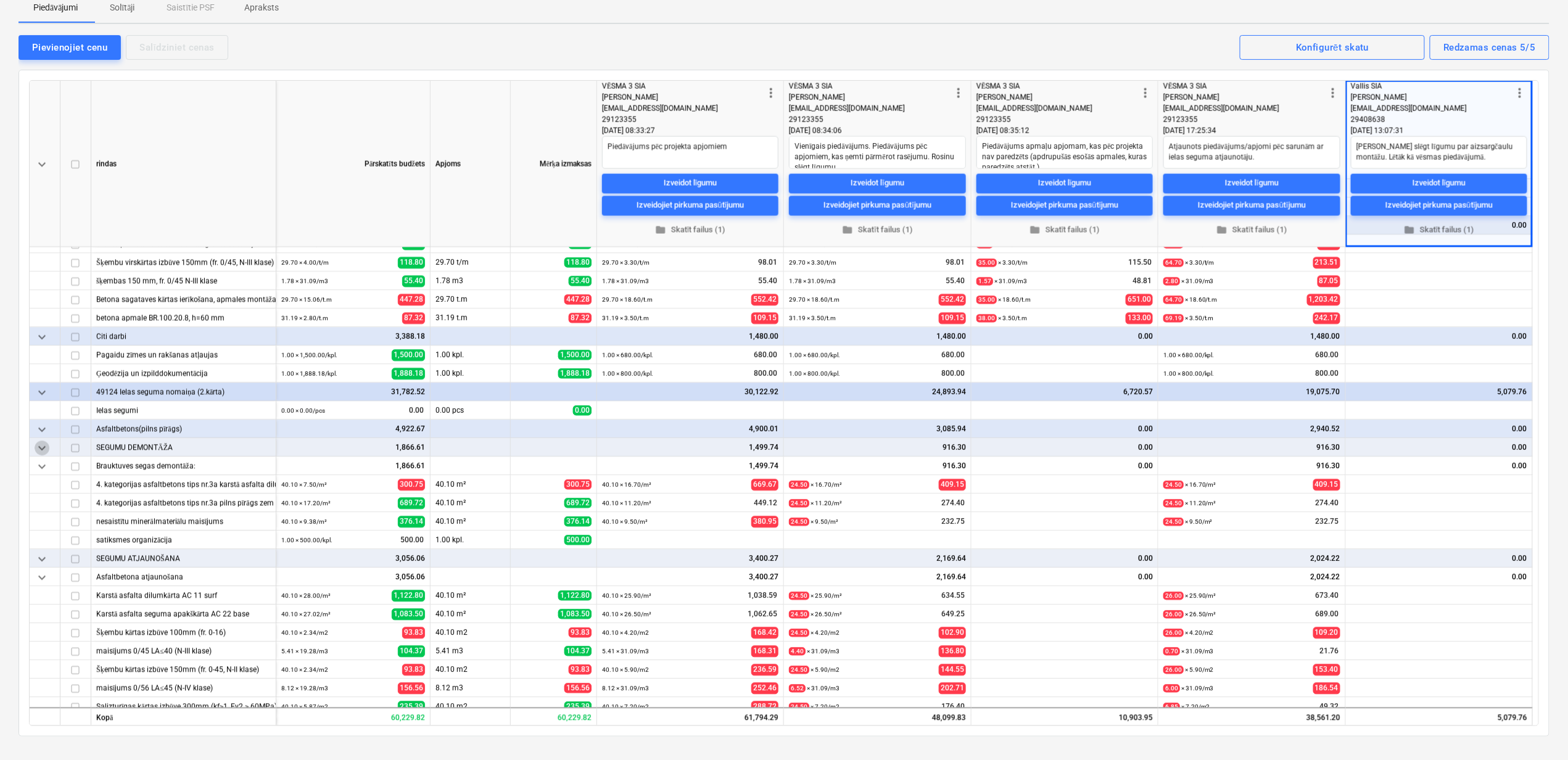
click at [38, 450] on span "keyboard_arrow_down" at bounding box center [42, 449] width 15 height 15
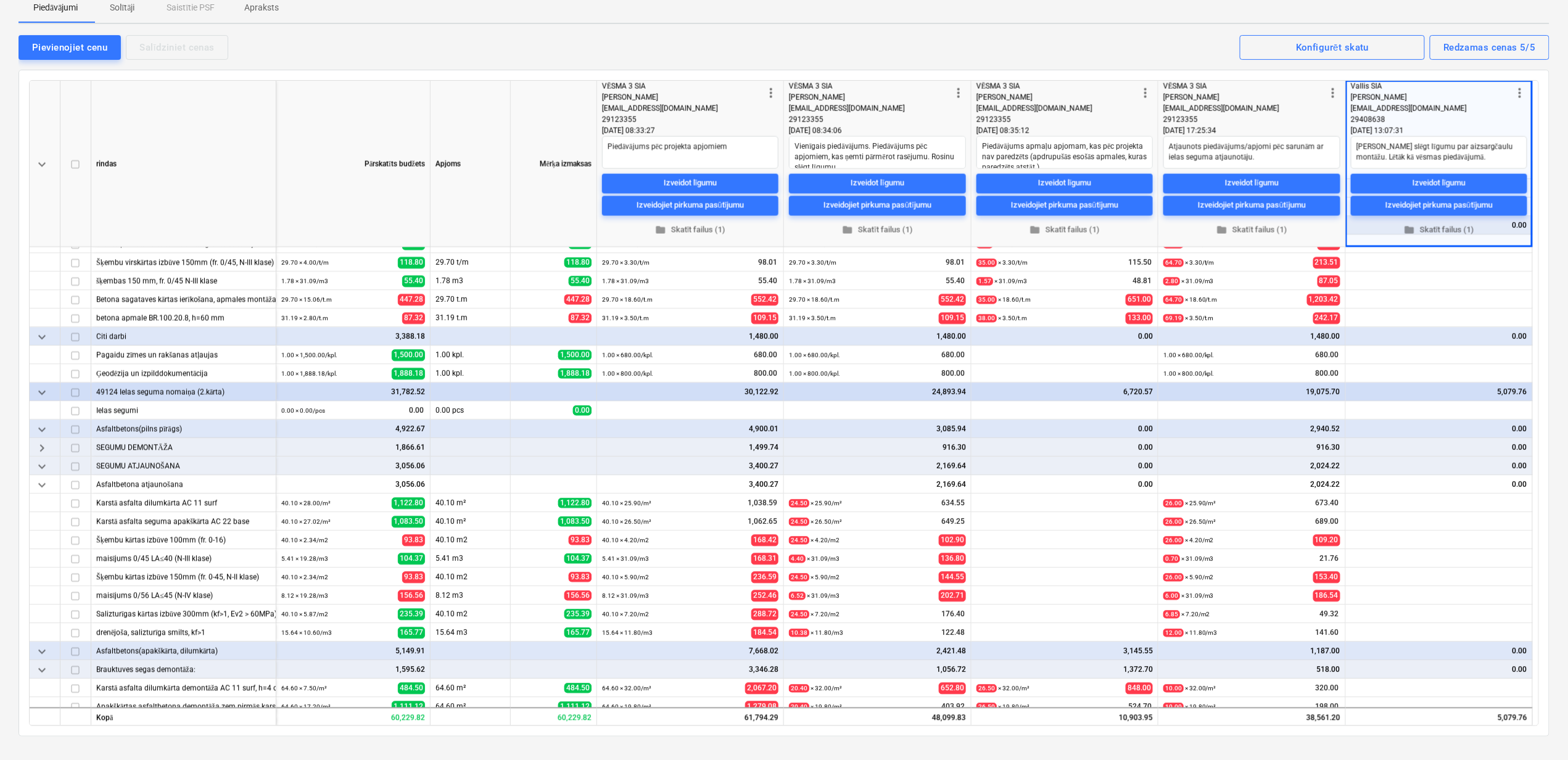
click at [41, 427] on span "keyboard_arrow_down" at bounding box center [42, 430] width 15 height 15
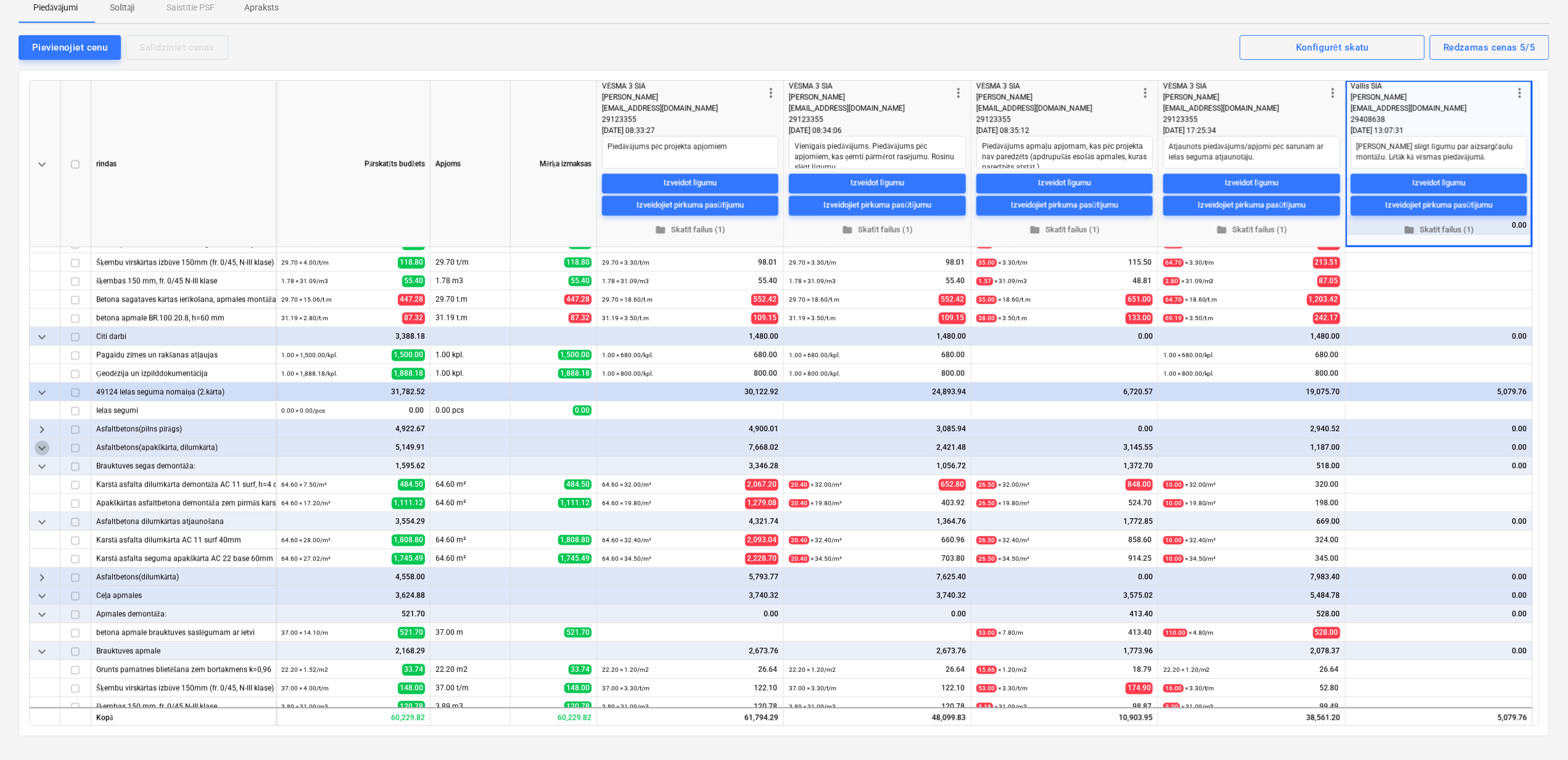
click at [45, 446] on span "keyboard_arrow_down" at bounding box center [42, 449] width 15 height 15
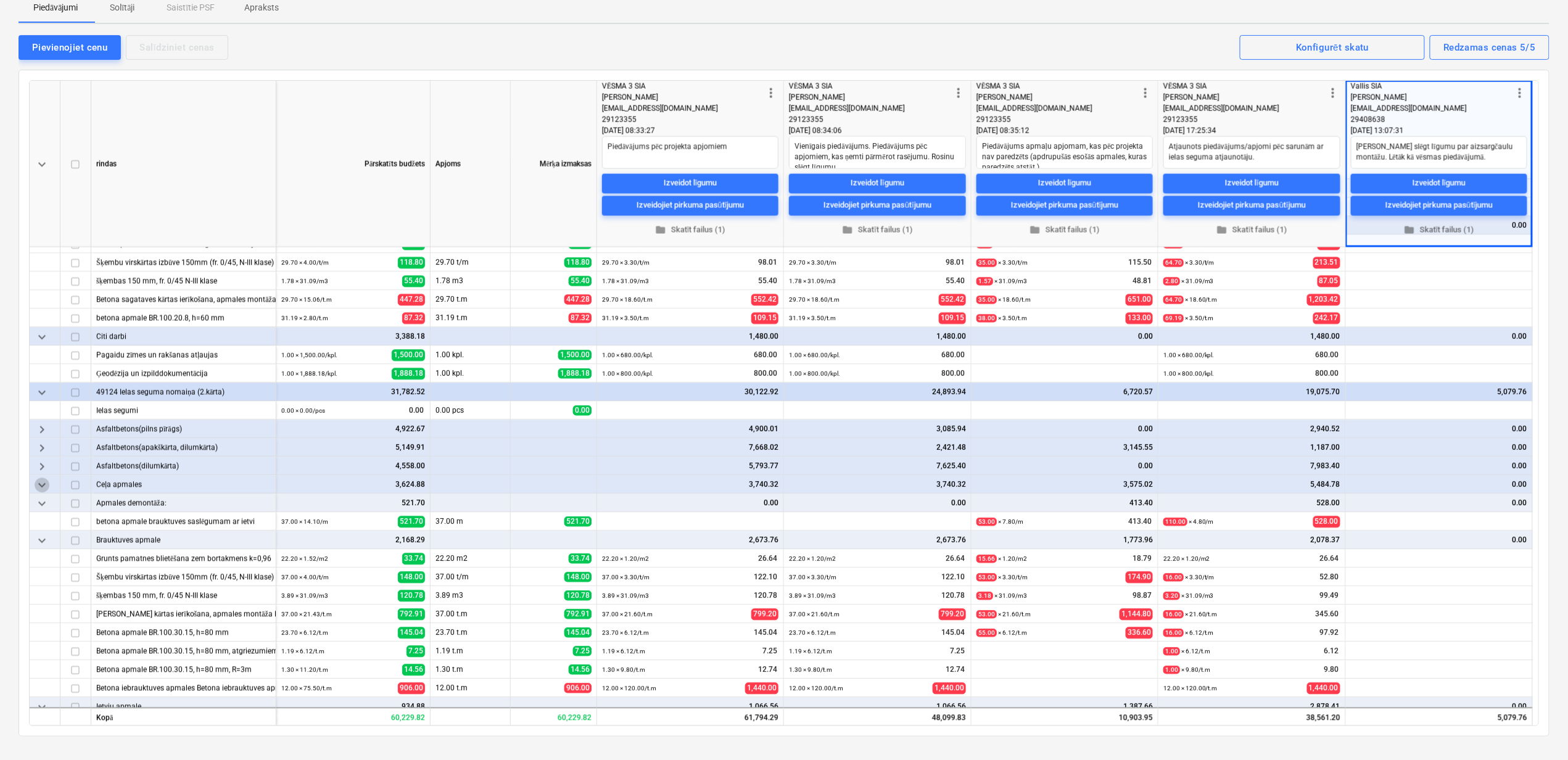
click at [43, 489] on span "keyboard_arrow_down" at bounding box center [42, 486] width 15 height 15
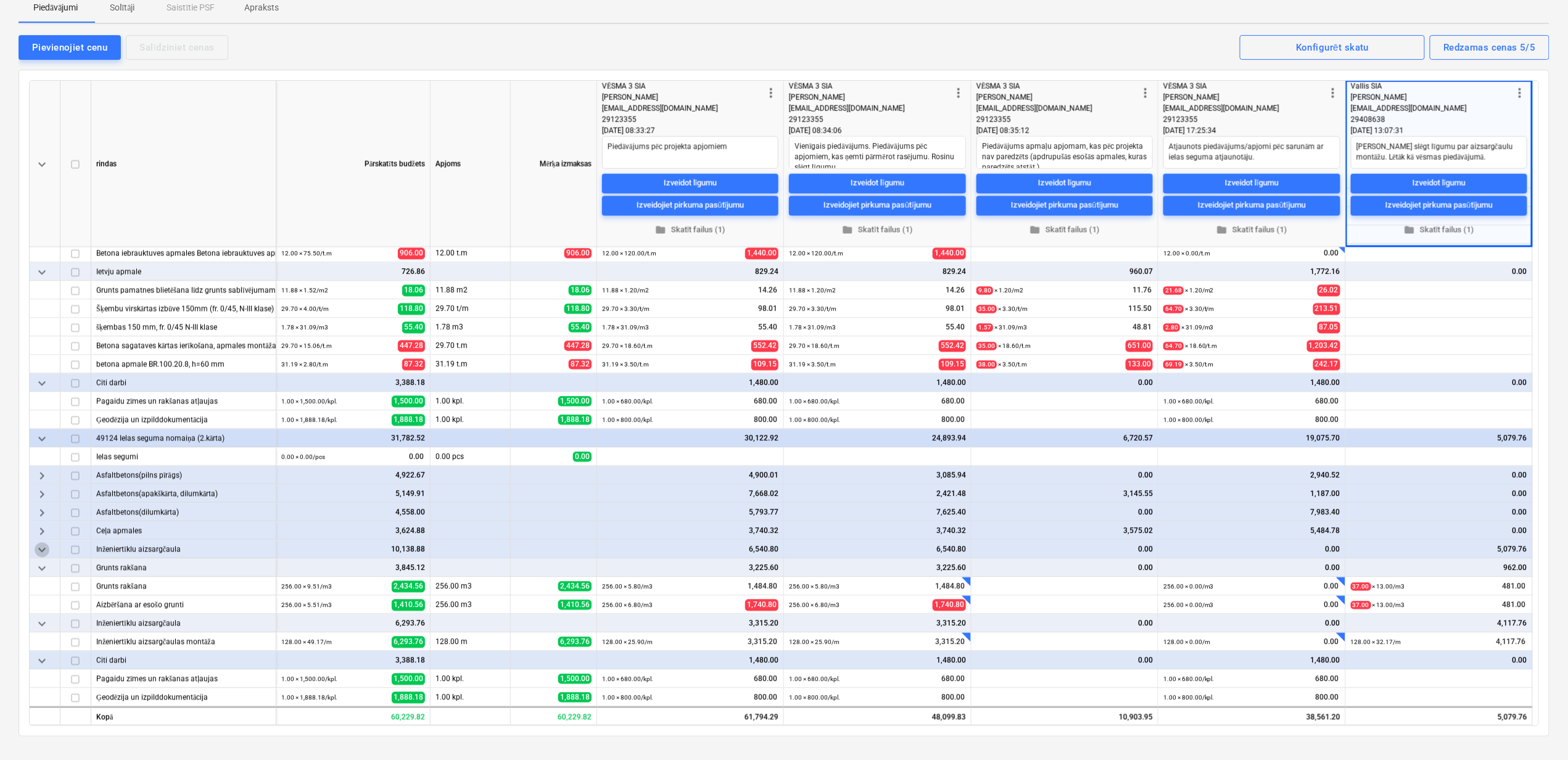
click at [40, 551] on span "keyboard_arrow_down" at bounding box center [42, 551] width 15 height 15
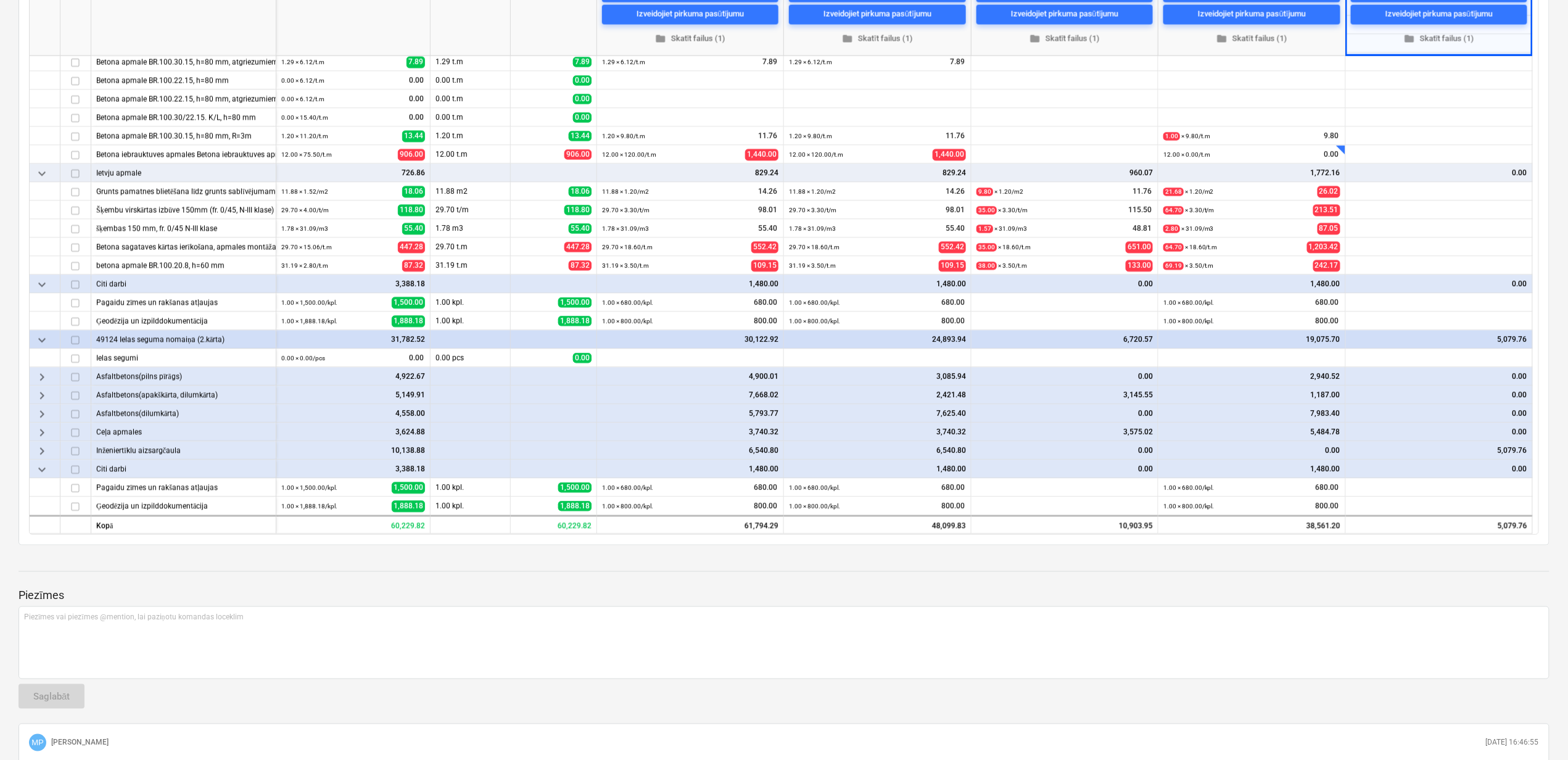
scroll to position [411, 0]
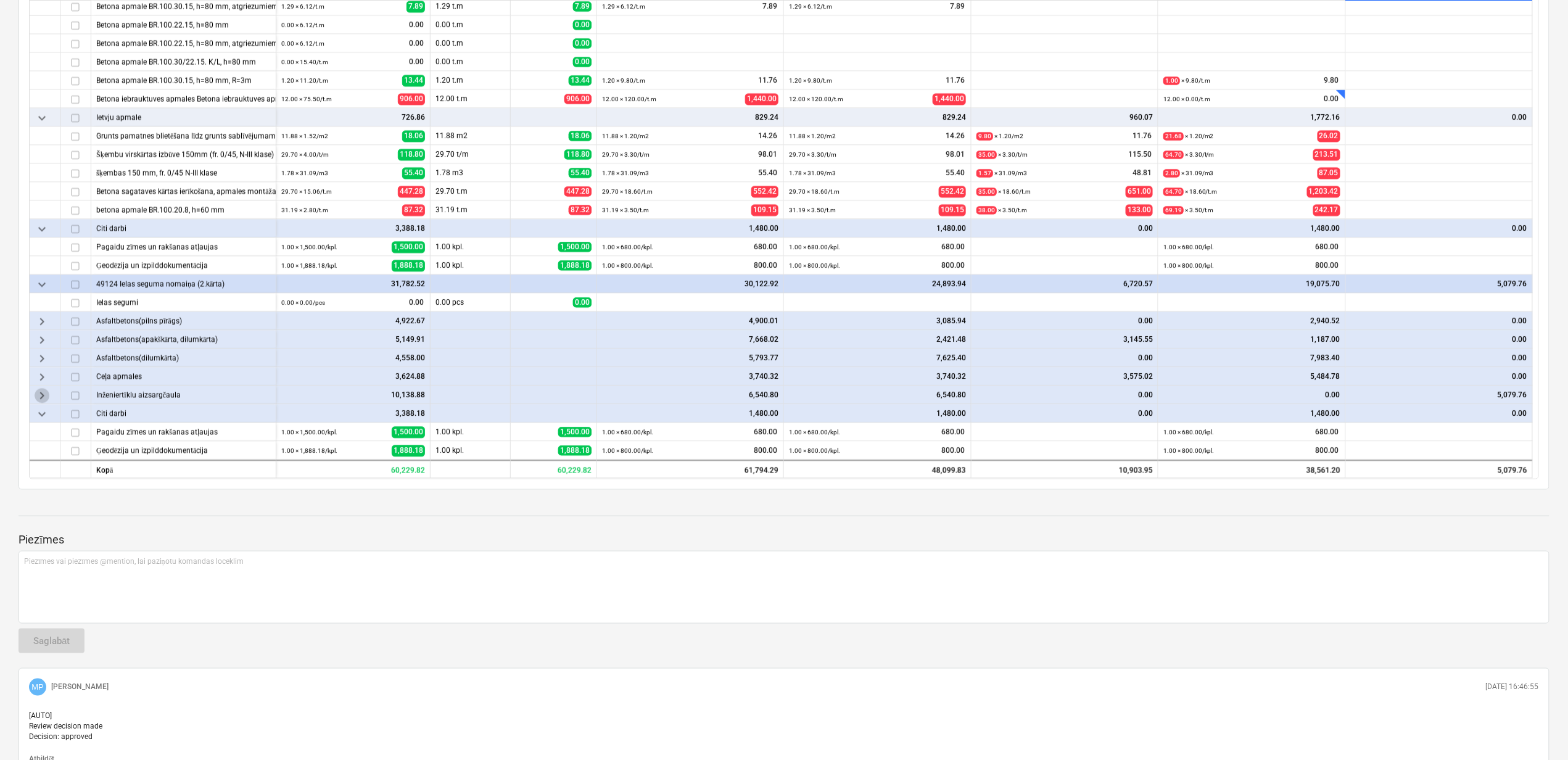
click at [43, 396] on span "keyboard_arrow_right" at bounding box center [42, 396] width 15 height 15
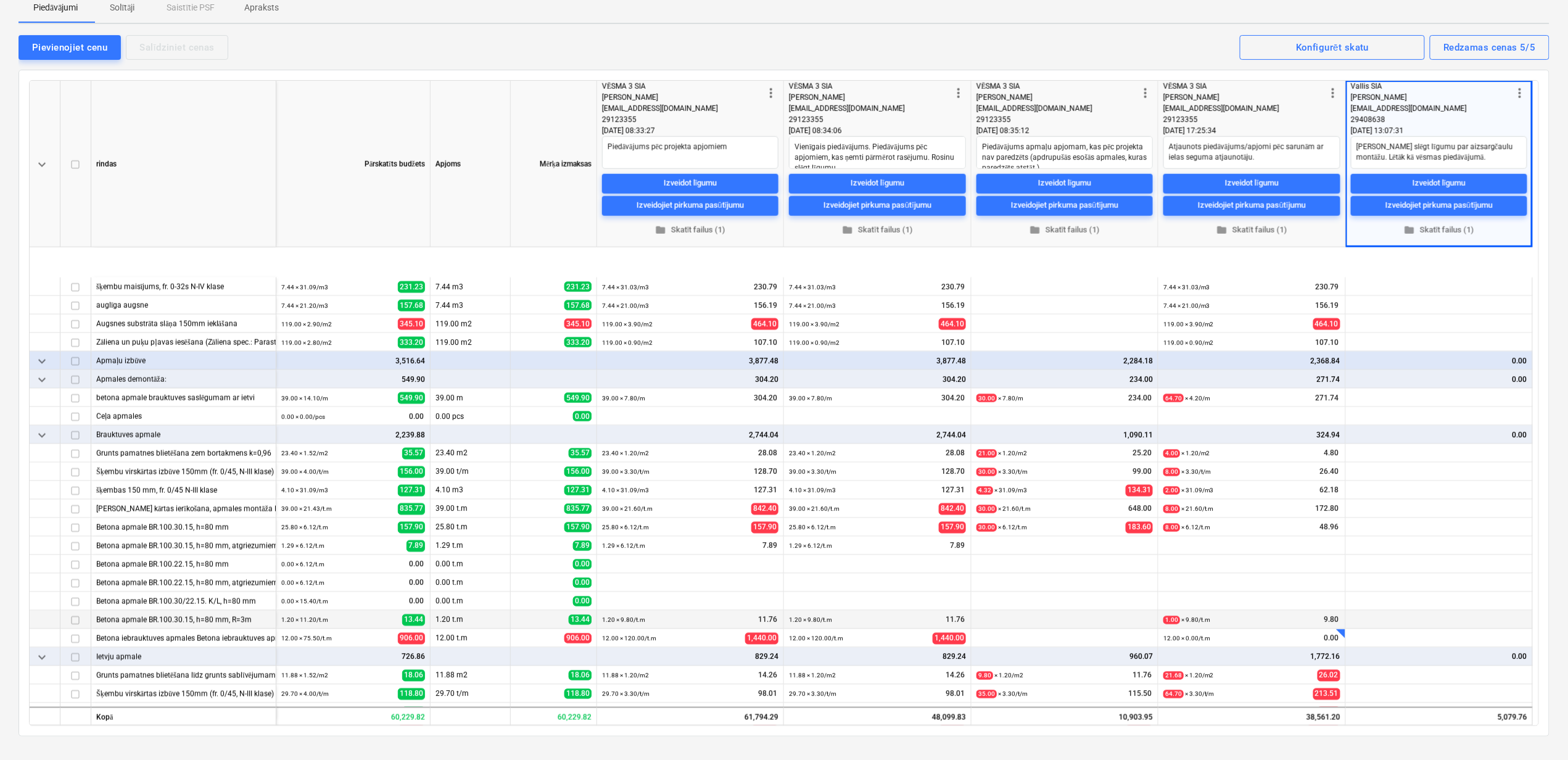
scroll to position [778, 0]
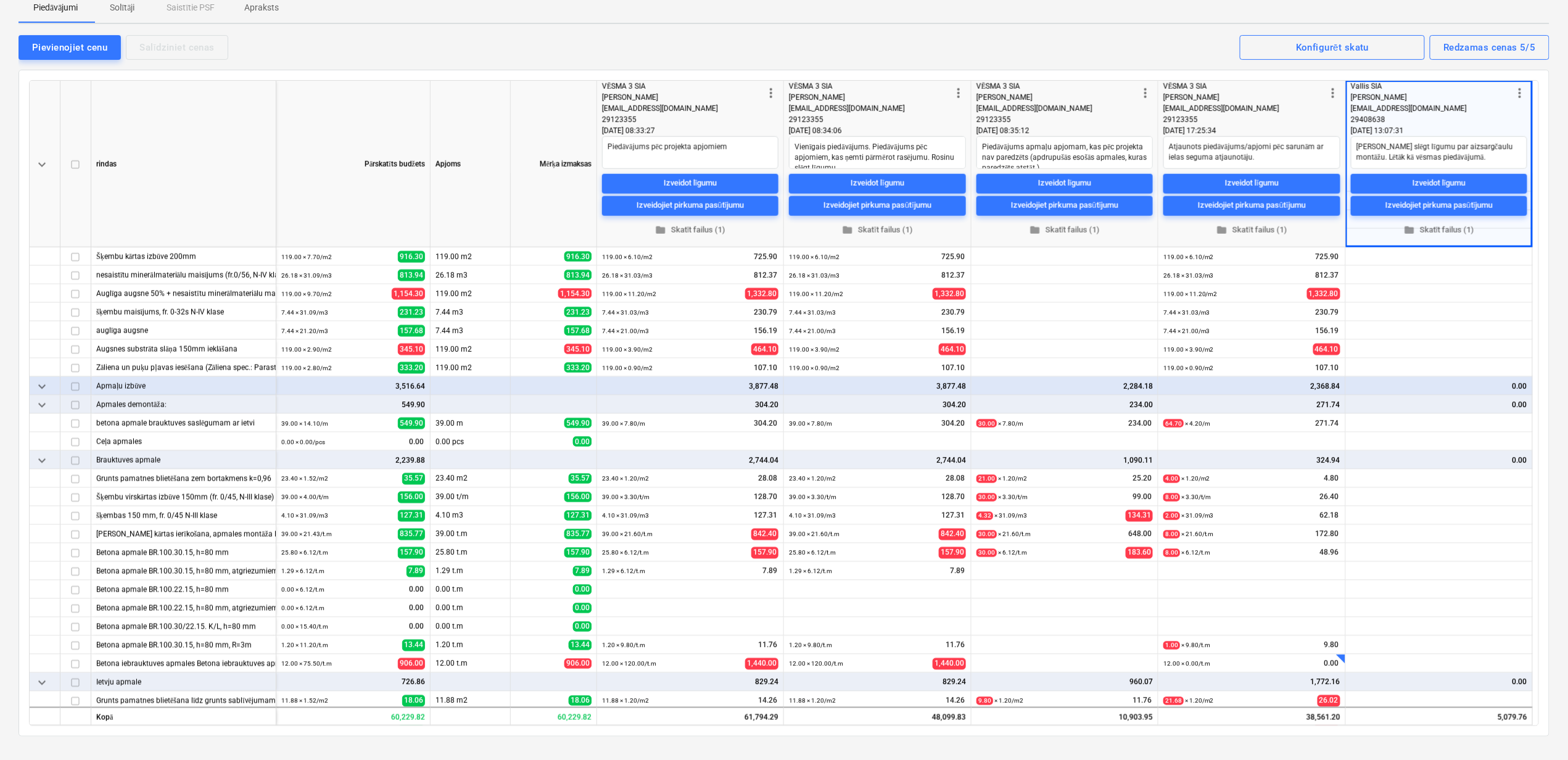
click at [34, 384] on div "keyboard_arrow_down" at bounding box center [44, 386] width 31 height 19
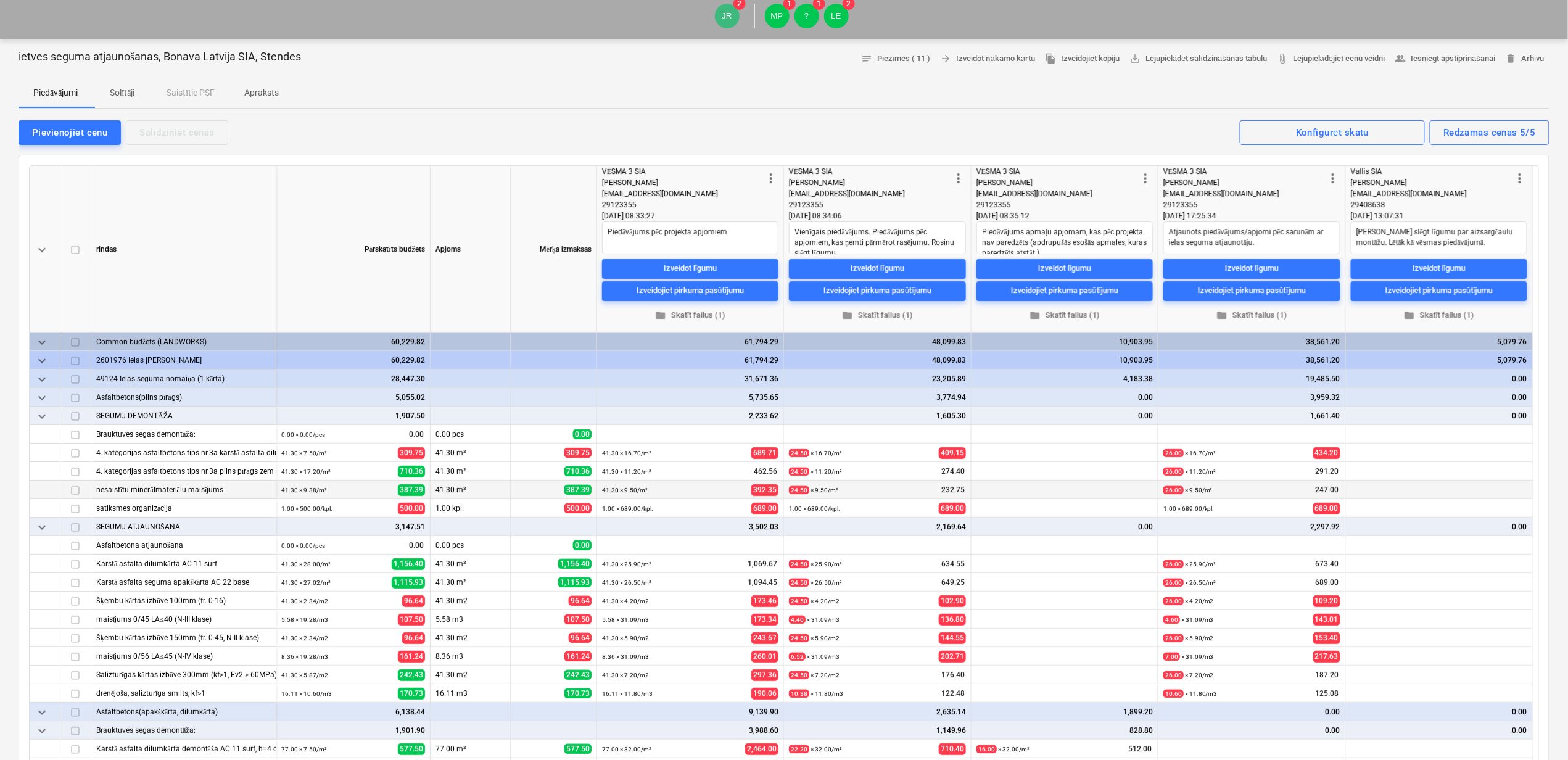
scroll to position [0, 0]
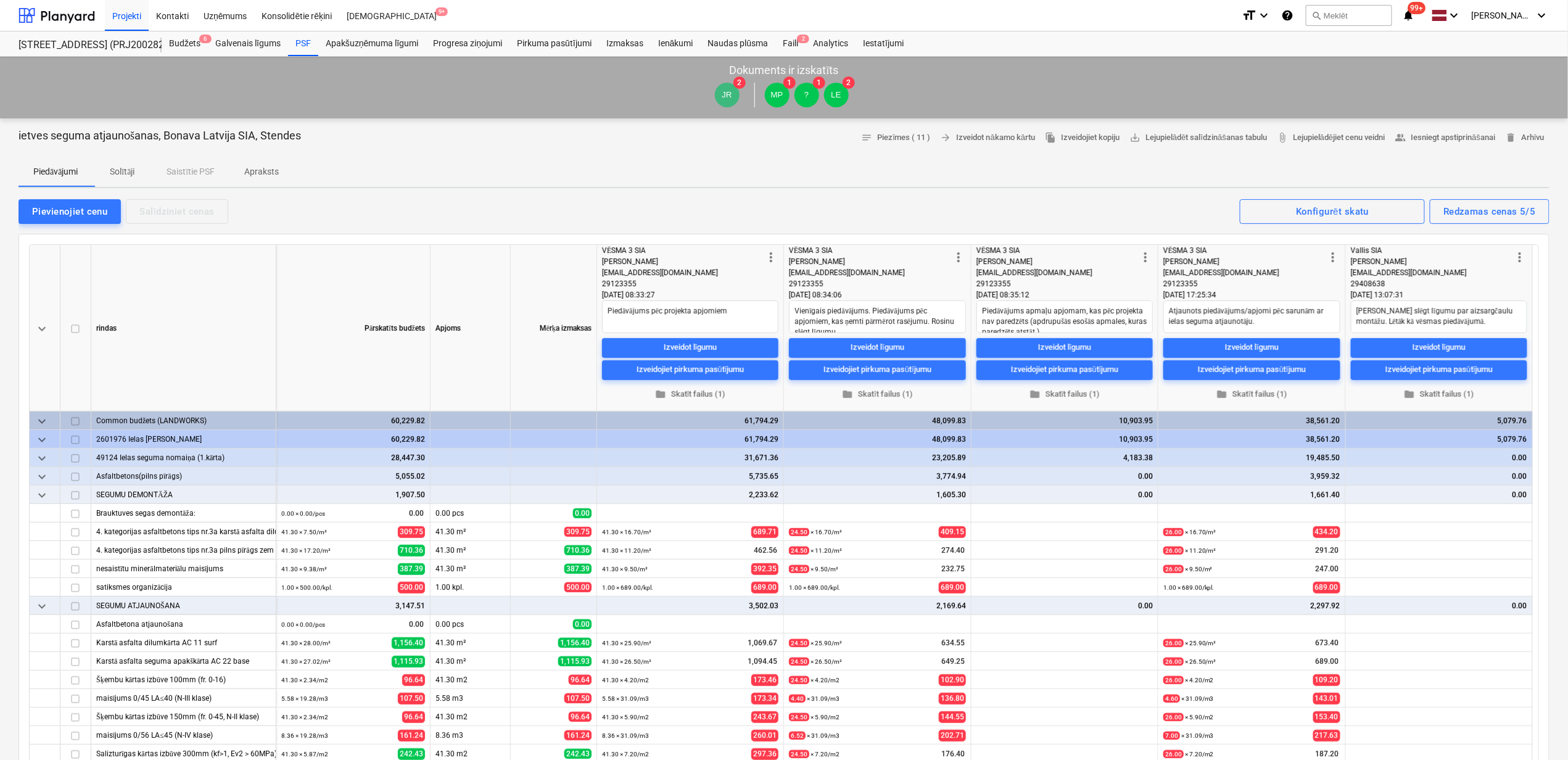
click at [40, 439] on span "keyboard_arrow_down" at bounding box center [42, 440] width 15 height 15
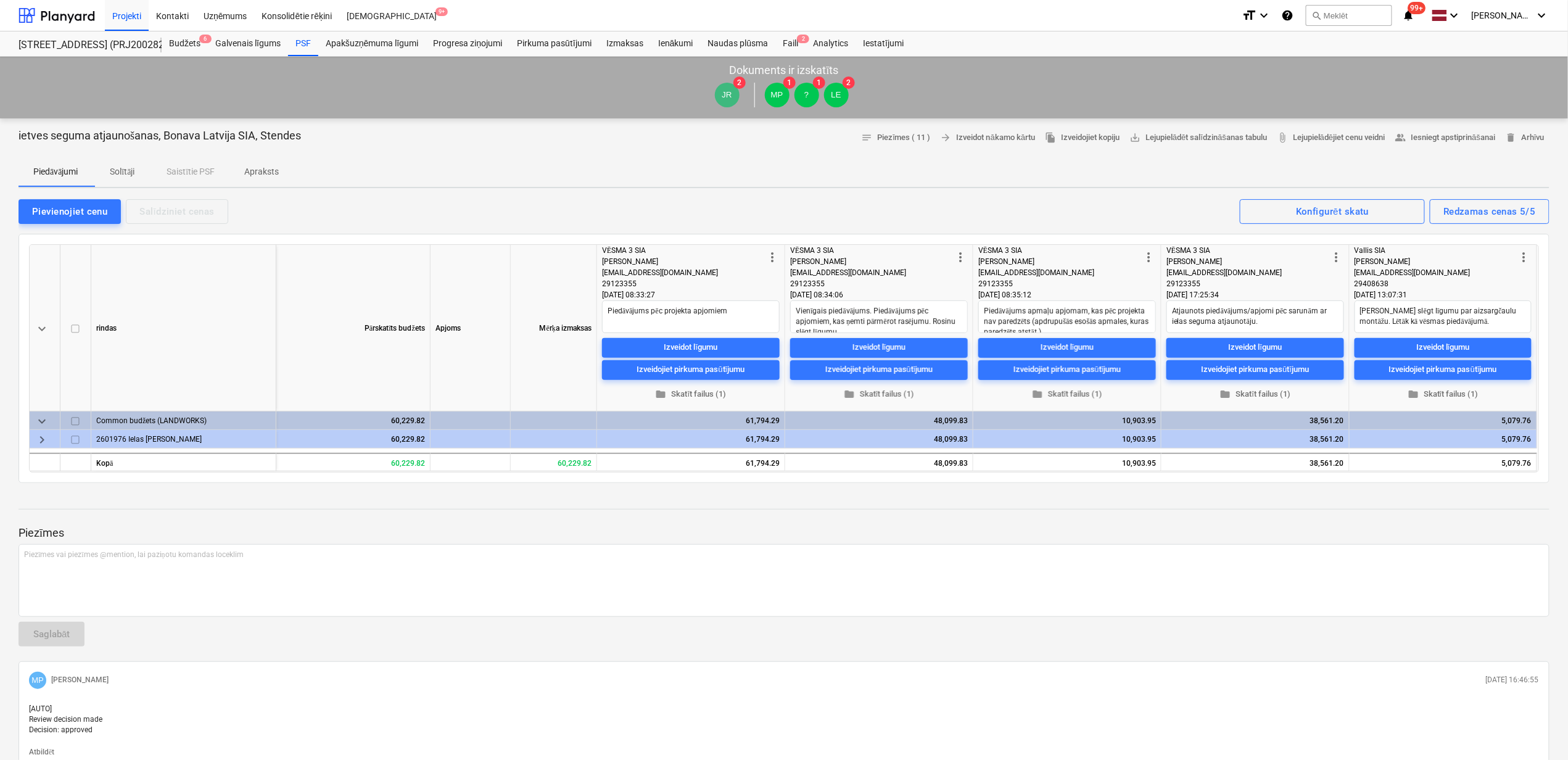
click at [41, 440] on span "keyboard_arrow_right" at bounding box center [42, 440] width 15 height 15
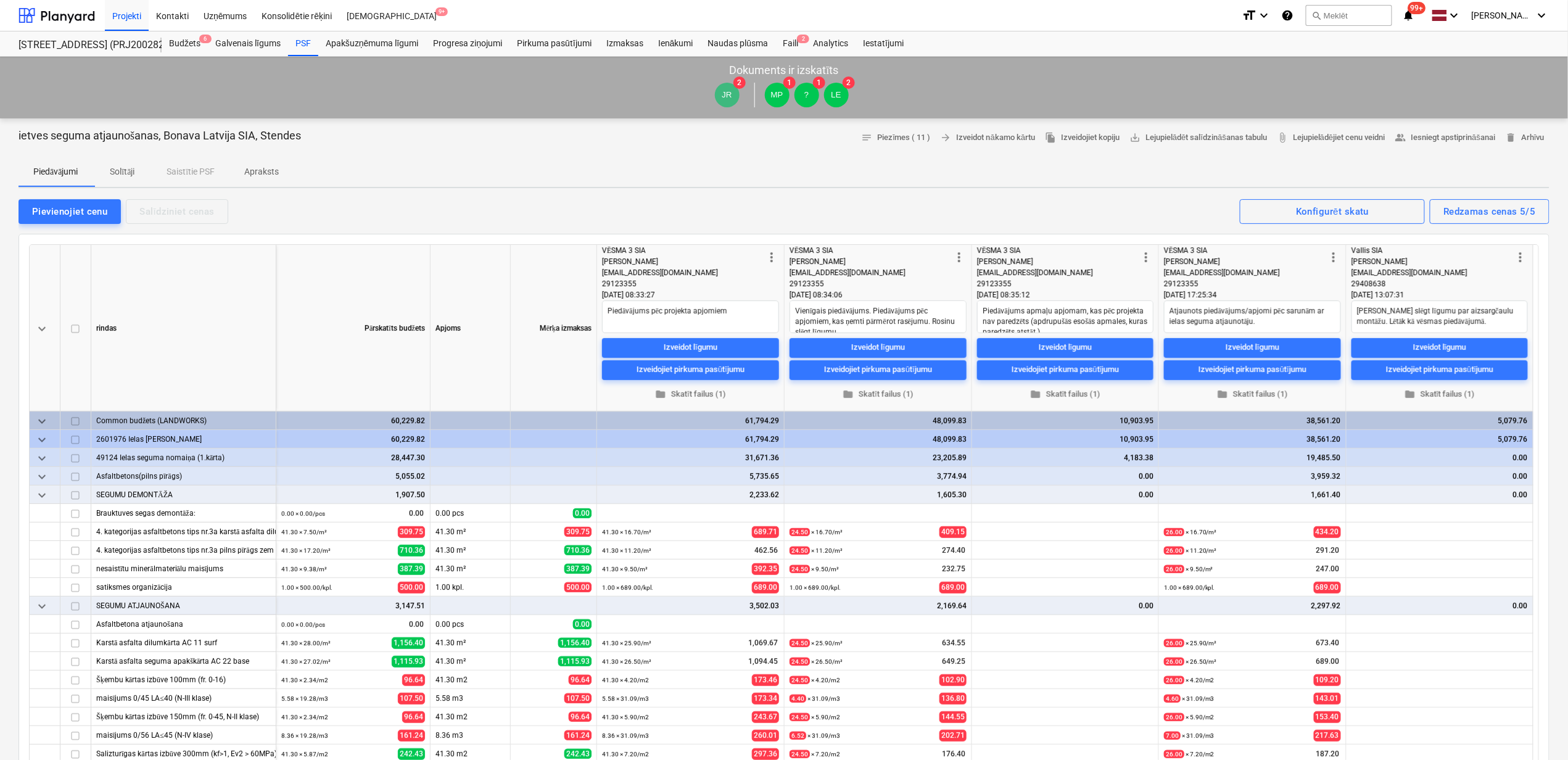
click at [44, 455] on span "keyboard_arrow_down" at bounding box center [42, 459] width 15 height 15
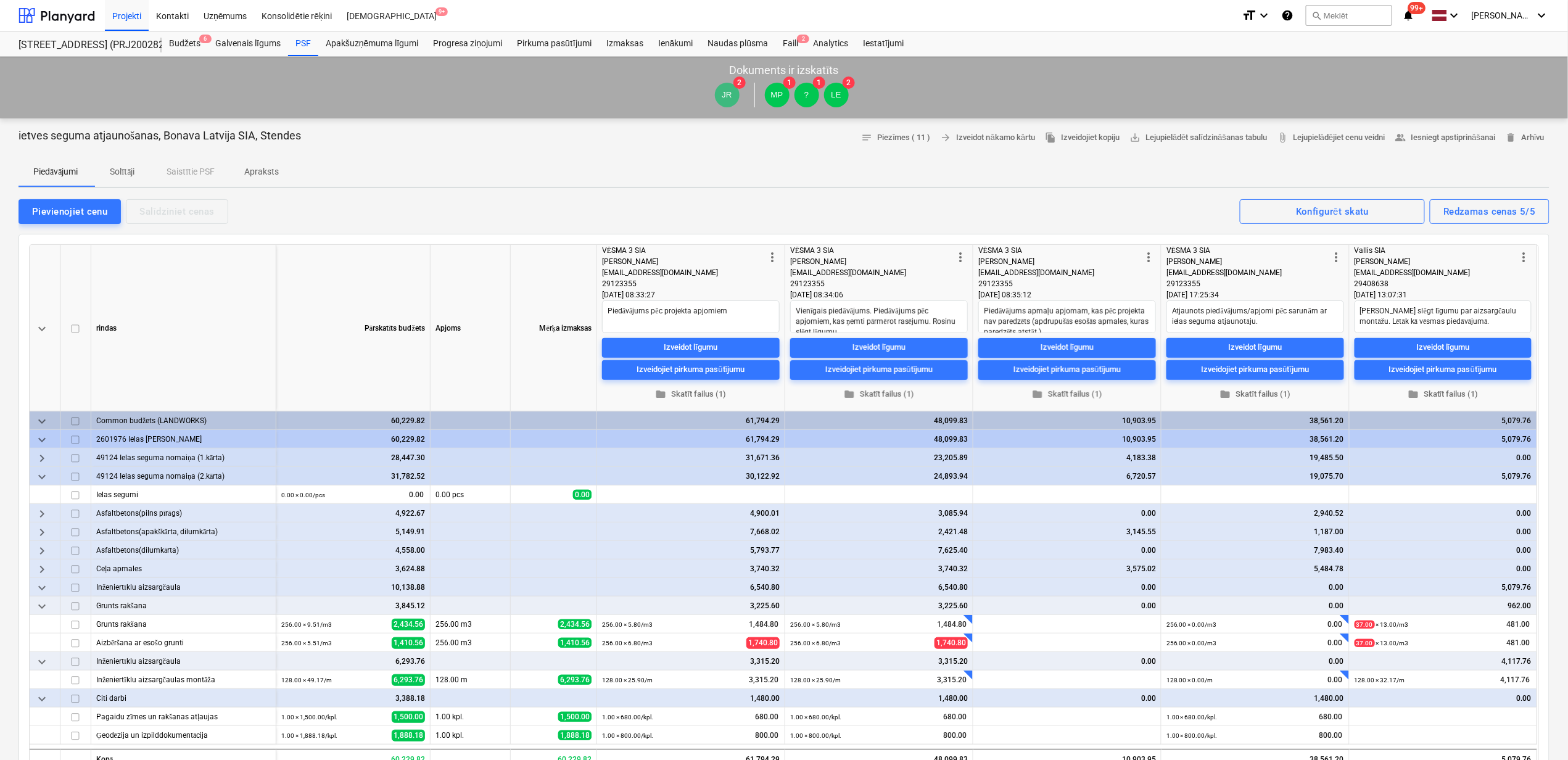
click at [42, 475] on span "keyboard_arrow_down" at bounding box center [42, 477] width 15 height 15
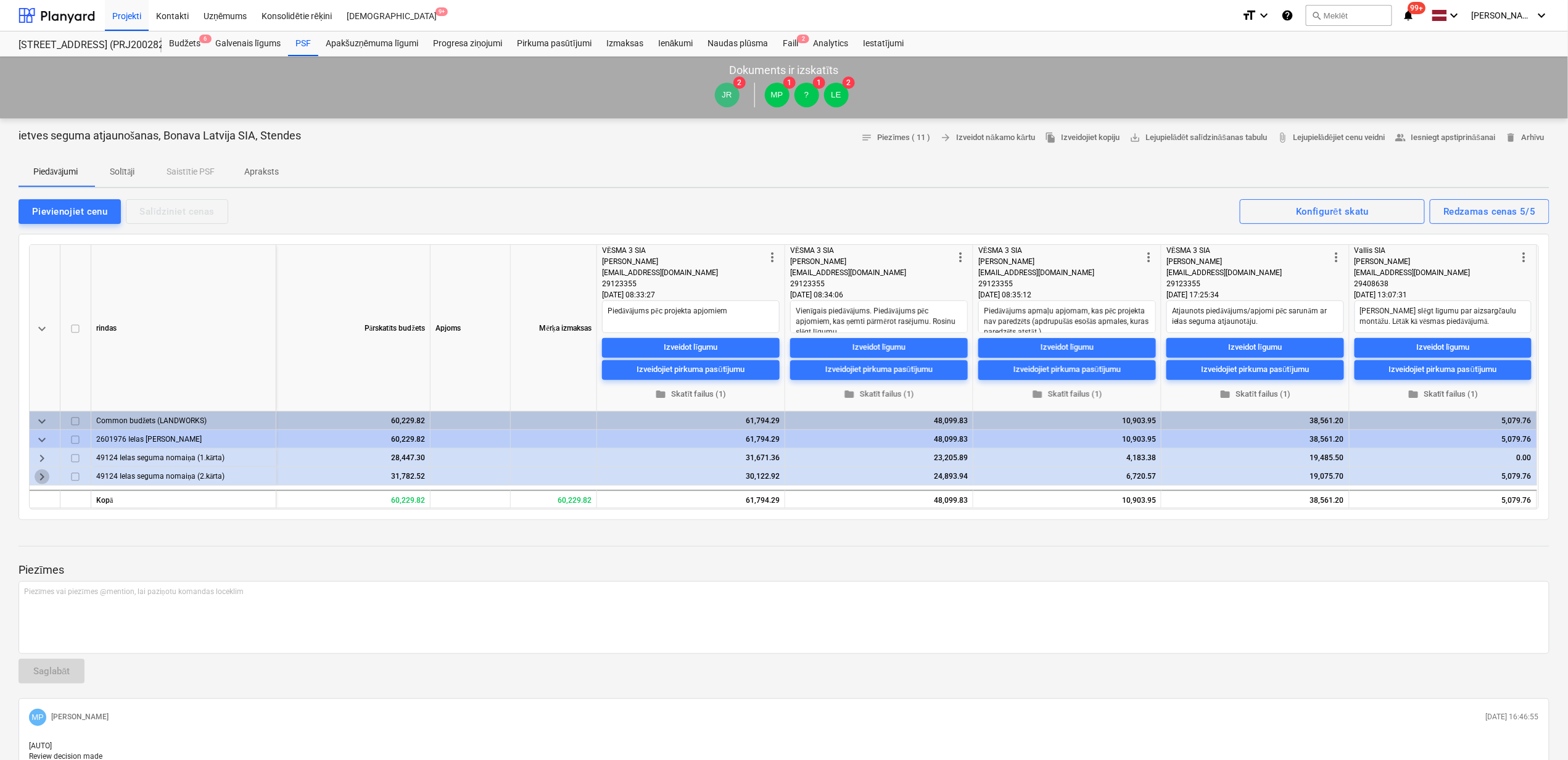
click at [42, 475] on span "keyboard_arrow_right" at bounding box center [42, 477] width 15 height 15
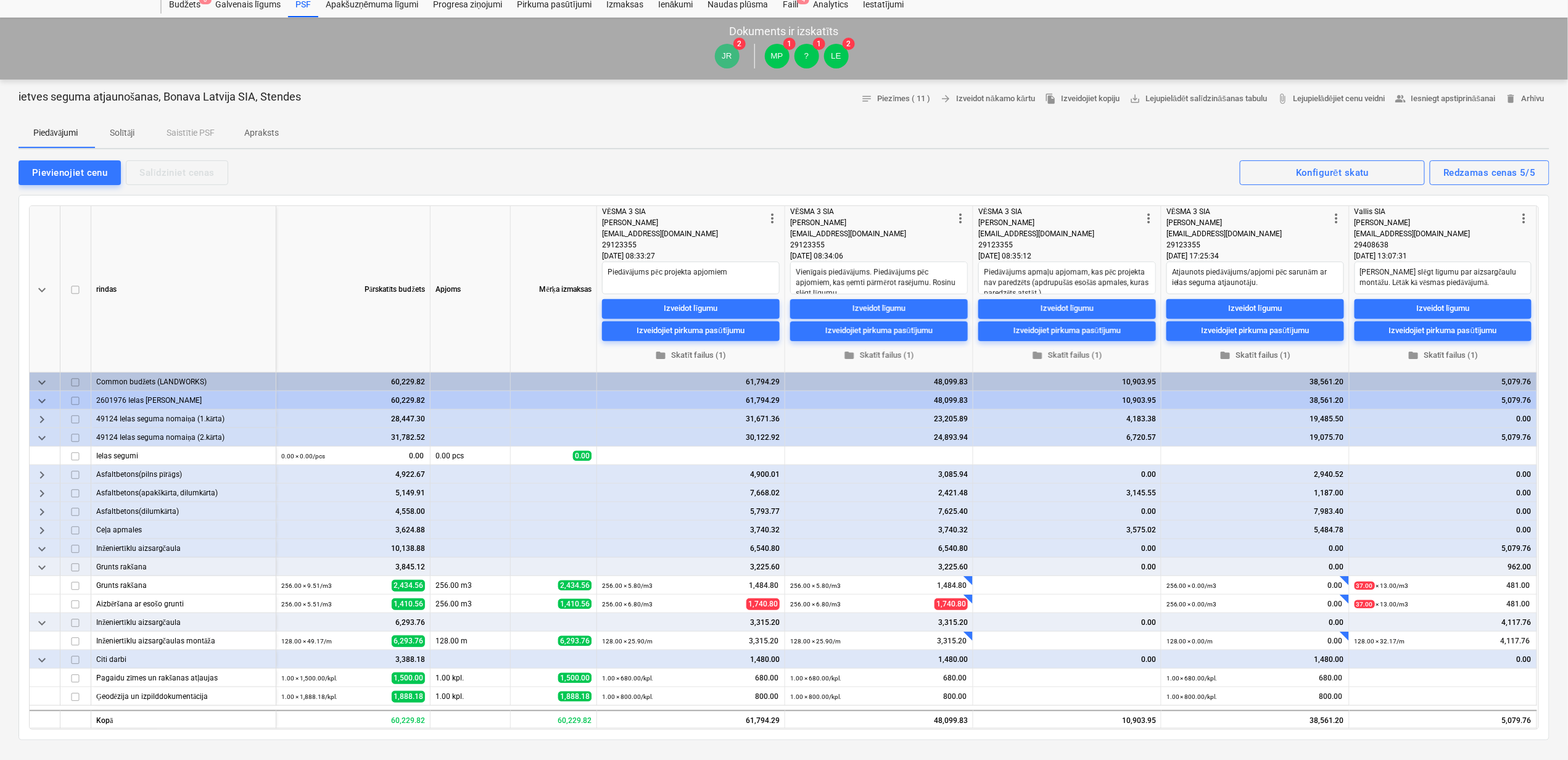
scroll to position [82, 0]
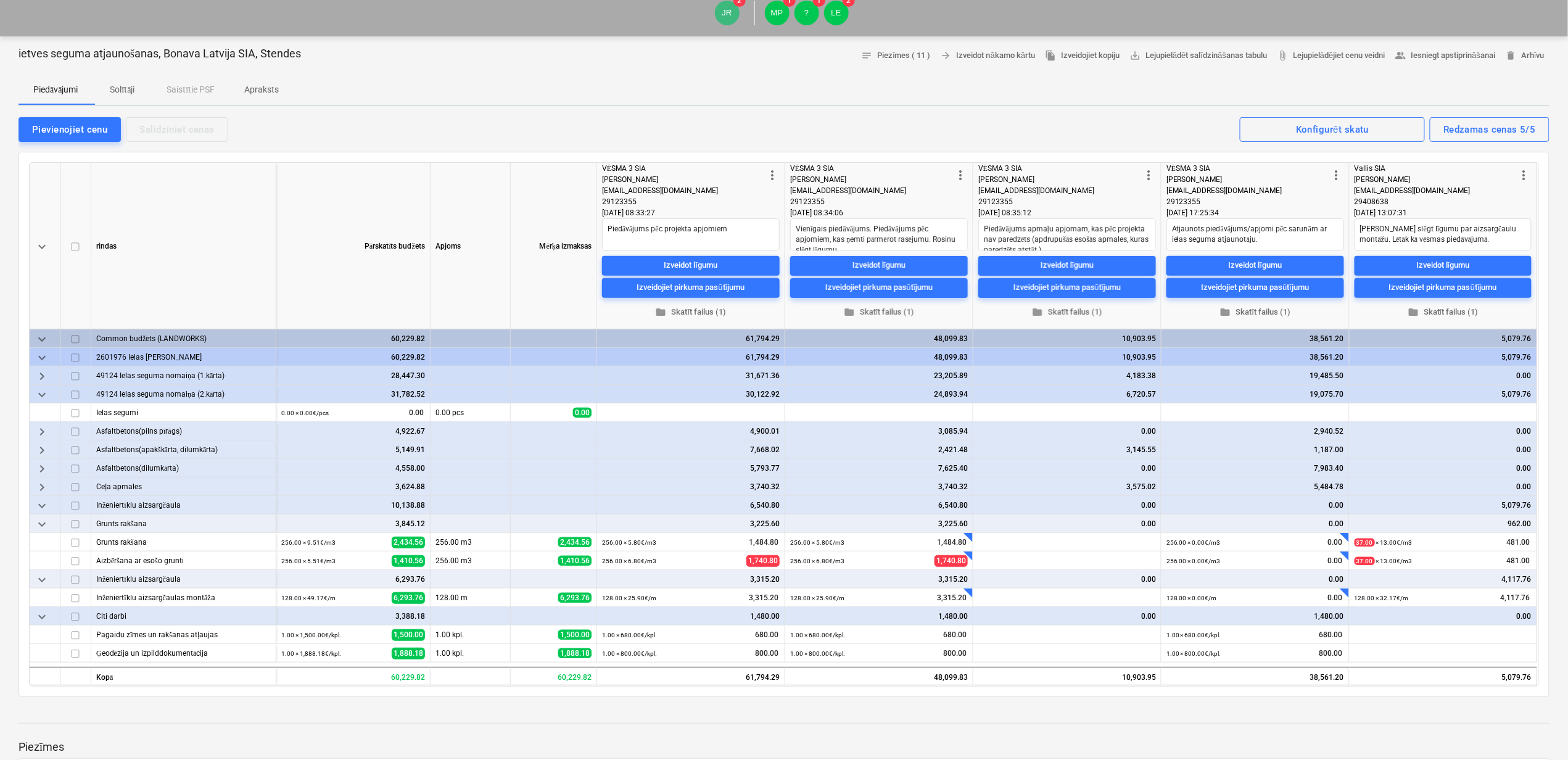
type textarea "x"
